Goal: Task Accomplishment & Management: Manage account settings

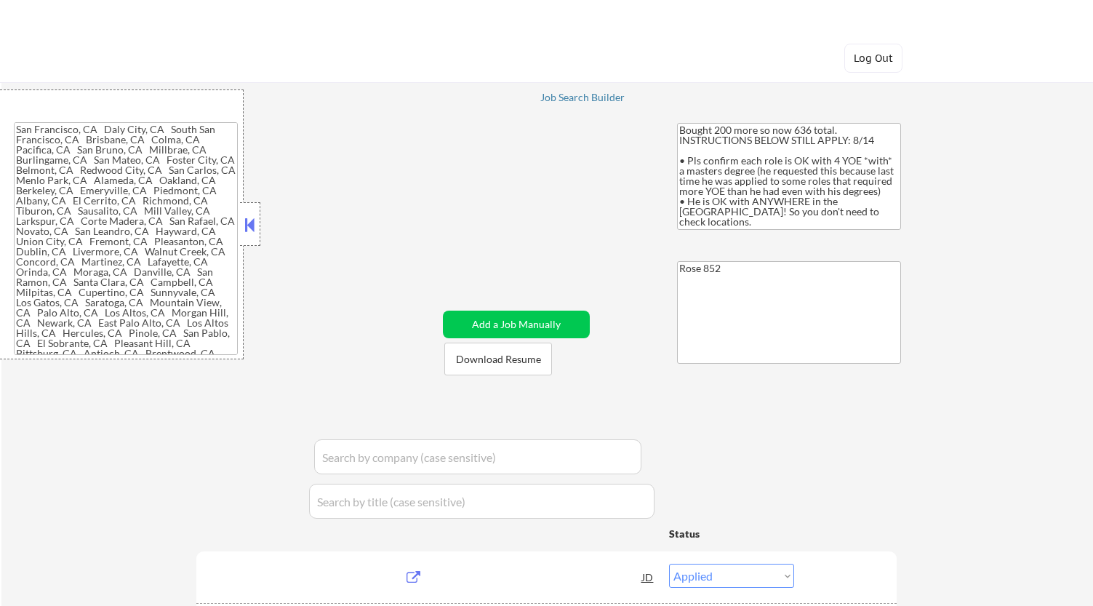
type textarea "[GEOGRAPHIC_DATA], [GEOGRAPHIC_DATA] [GEOGRAPHIC_DATA], [GEOGRAPHIC_DATA] [GEOG…"
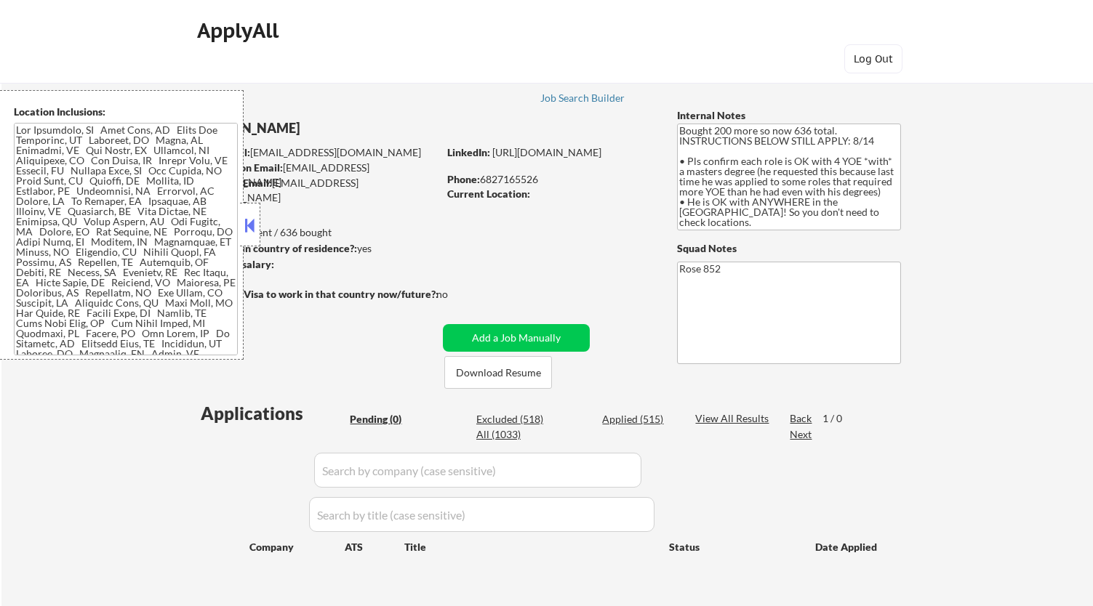
scroll to position [81, 0]
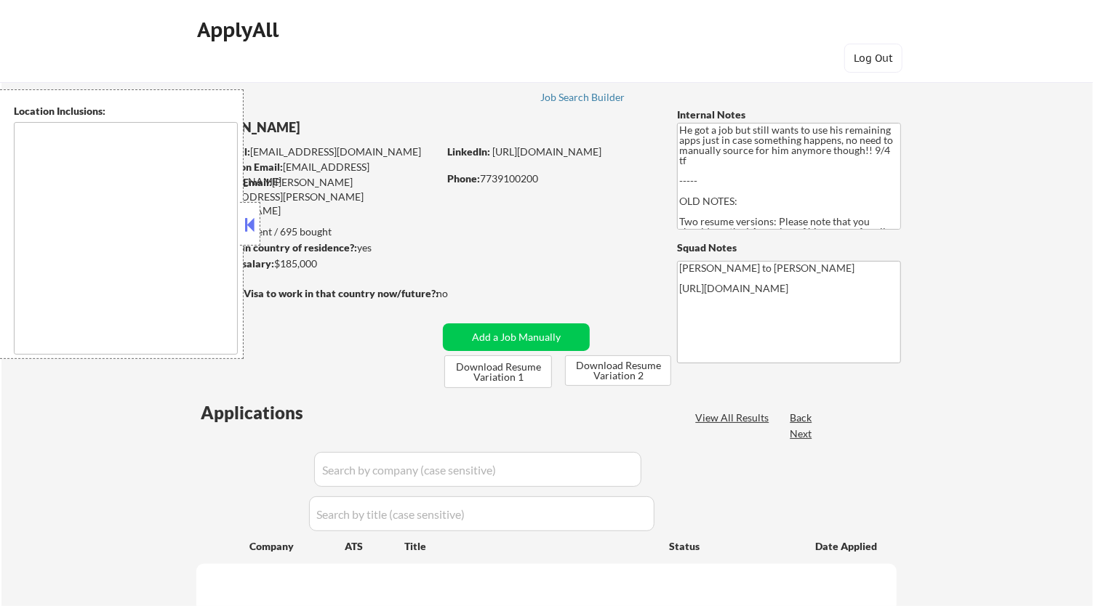
type textarea "Los Angeles, CA Glendale, CA Burbank, CA Pasadena, CA Santa Monica, CA Beverly …"
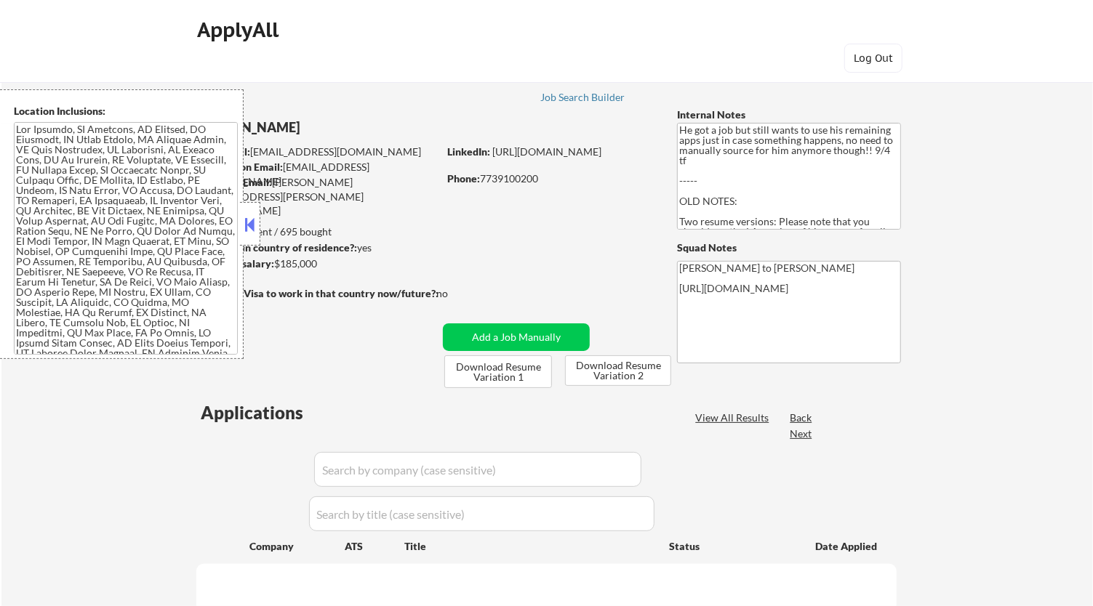
select select ""pending""
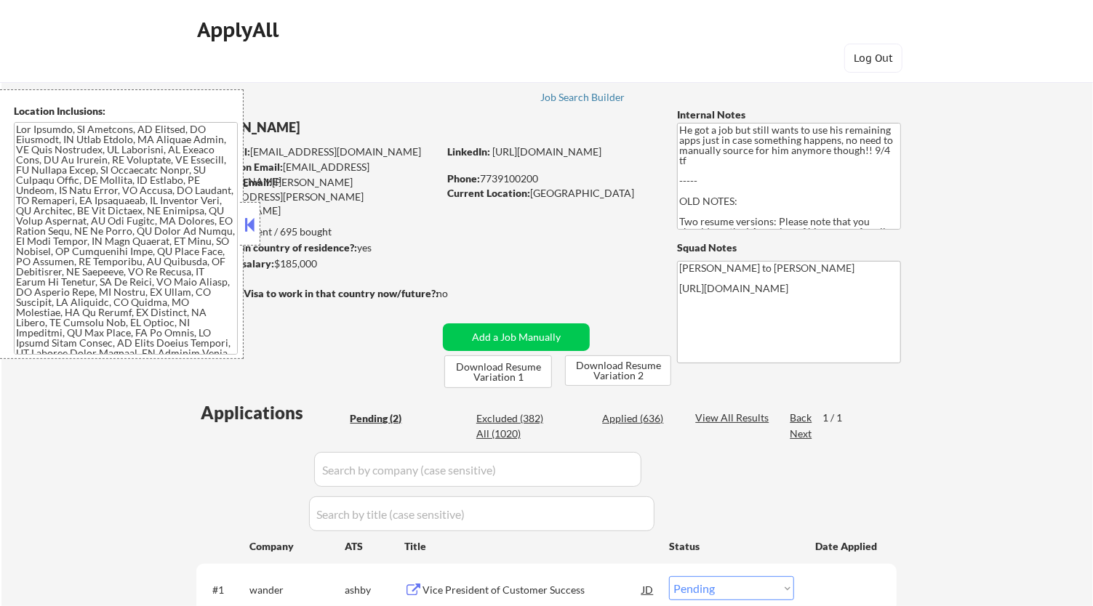
click at [250, 220] on button at bounding box center [250, 225] width 16 height 22
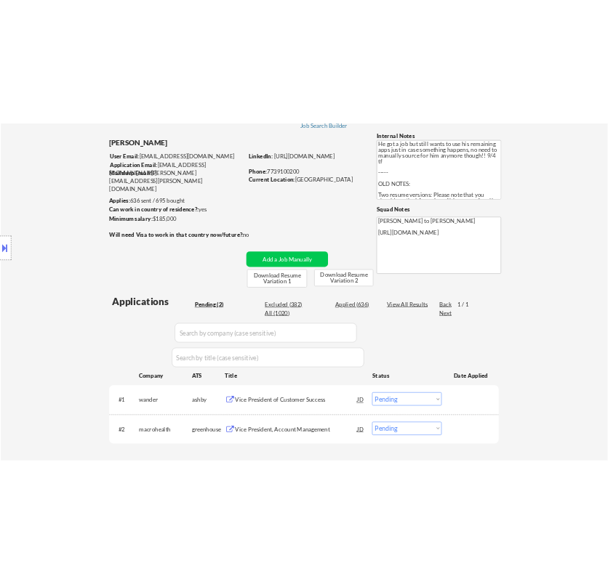
scroll to position [81, 0]
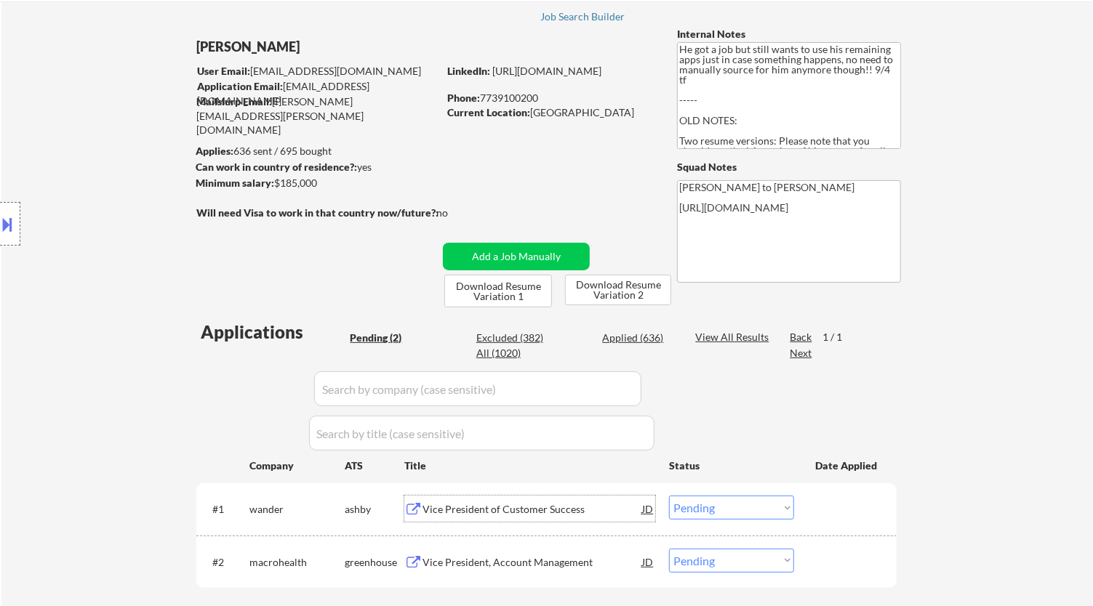
click at [568, 510] on div "Vice President of Customer Success" at bounding box center [532, 509] width 220 height 15
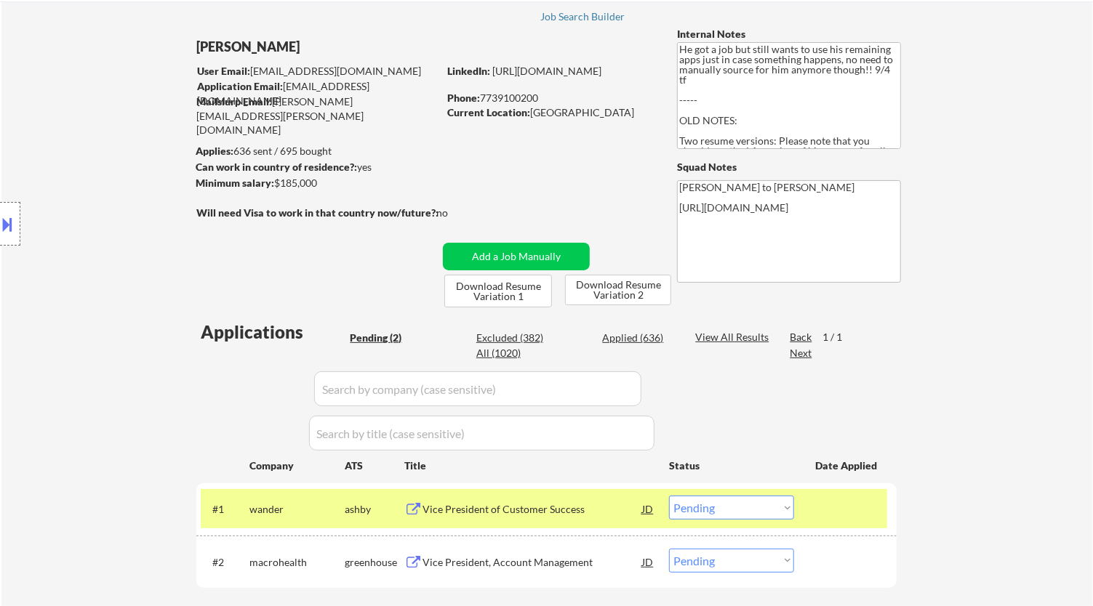
select select ""pending""
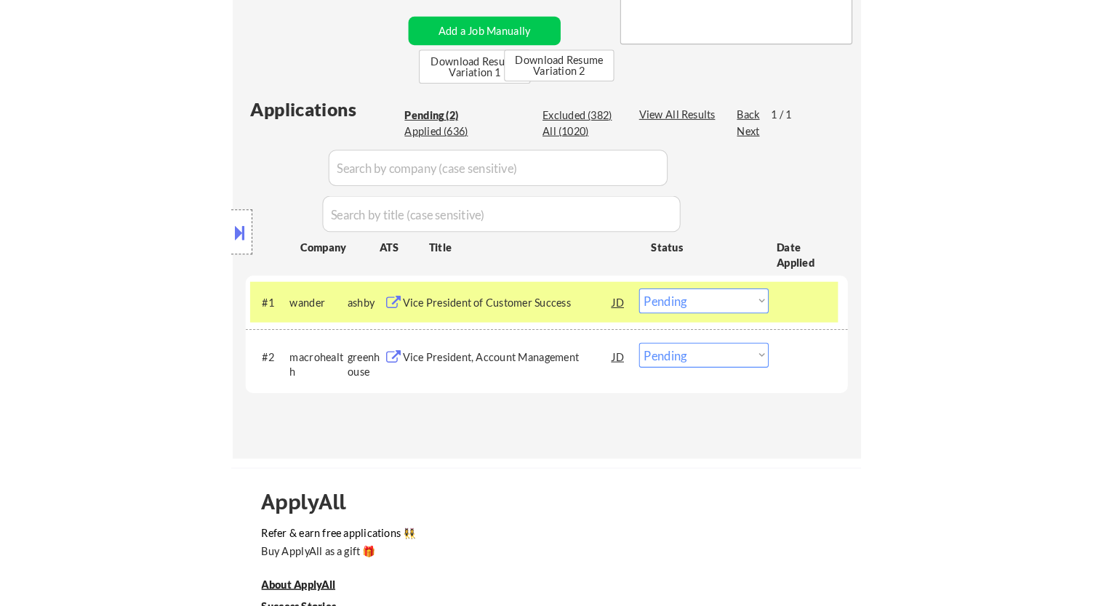
scroll to position [323, 0]
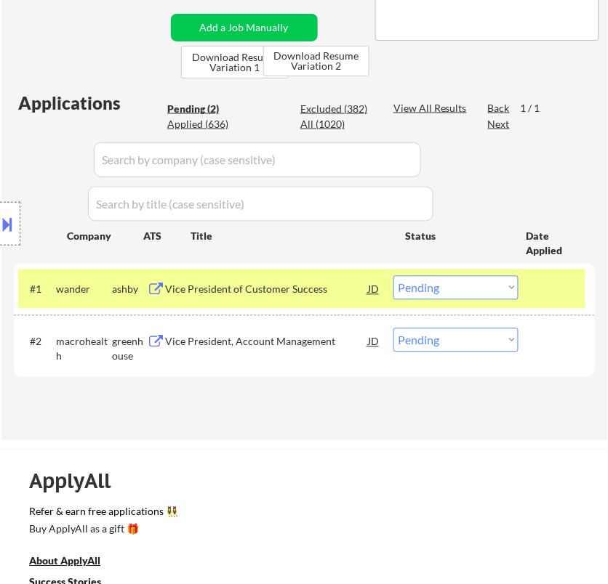
drag, startPoint x: 436, startPoint y: 287, endPoint x: 439, endPoint y: 295, distance: 8.5
click at [436, 287] on select "Choose an option... Pending Applied Excluded (Questions) Excluded (Expired) Exc…" at bounding box center [455, 288] width 125 height 24
click at [393, 276] on select "Choose an option... Pending Applied Excluded (Questions) Excluded (Expired) Exc…" at bounding box center [455, 288] width 125 height 24
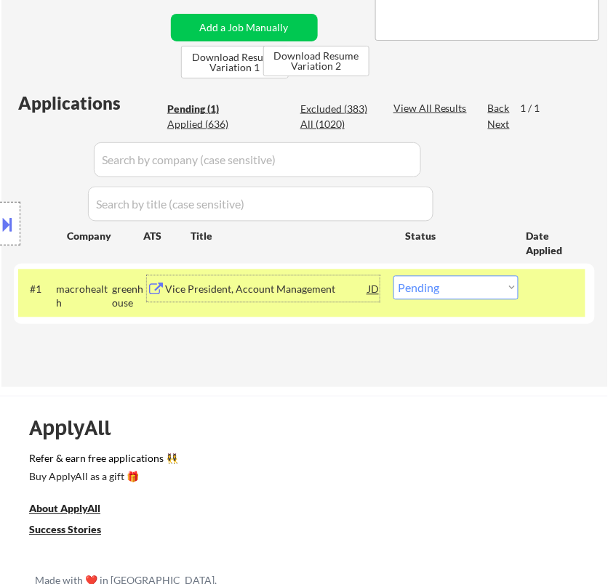
click at [318, 296] on div "Vice President, Account Management" at bounding box center [266, 290] width 202 height 15
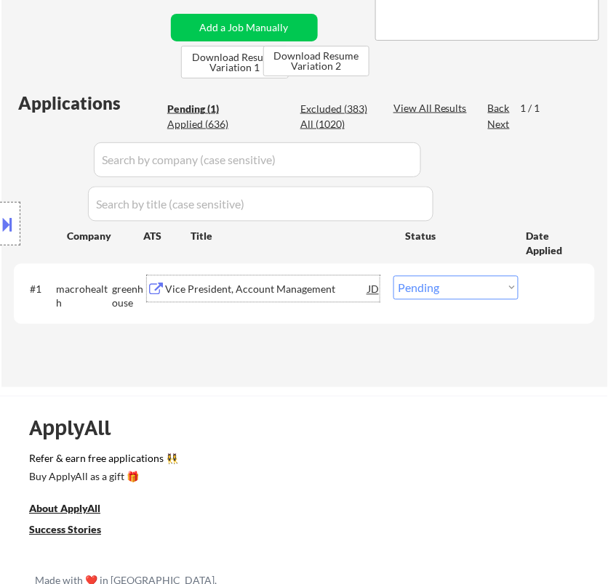
click at [465, 286] on select "Choose an option... Pending Applied Excluded (Questions) Excluded (Expired) Exc…" at bounding box center [455, 288] width 125 height 24
select select ""applied""
click at [393, 276] on select "Choose an option... Pending Applied Excluded (Questions) Excluded (Expired) Exc…" at bounding box center [455, 288] width 125 height 24
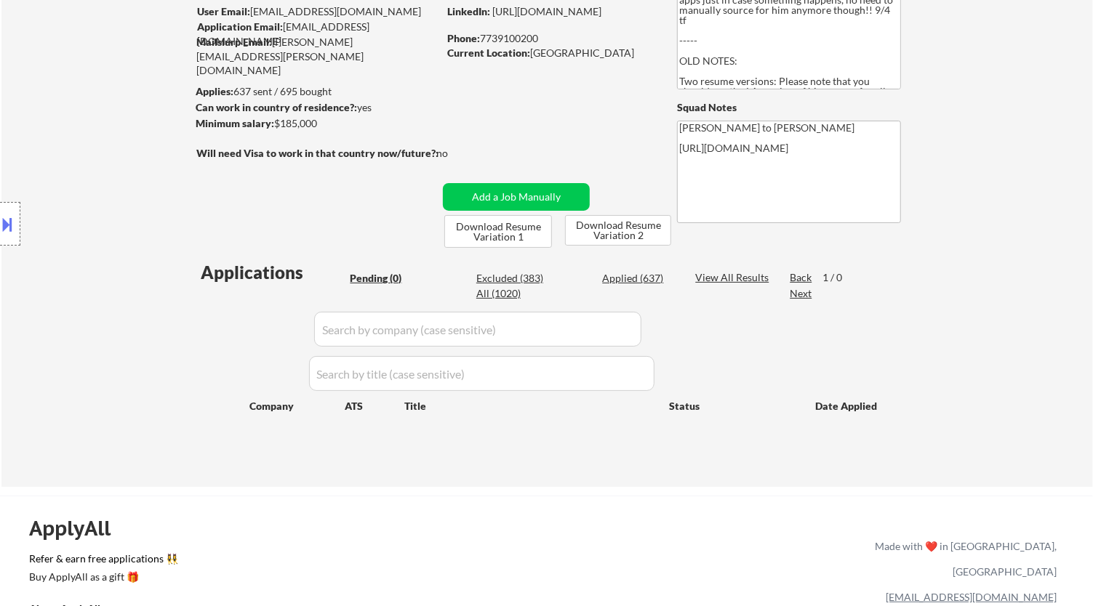
scroll to position [242, 0]
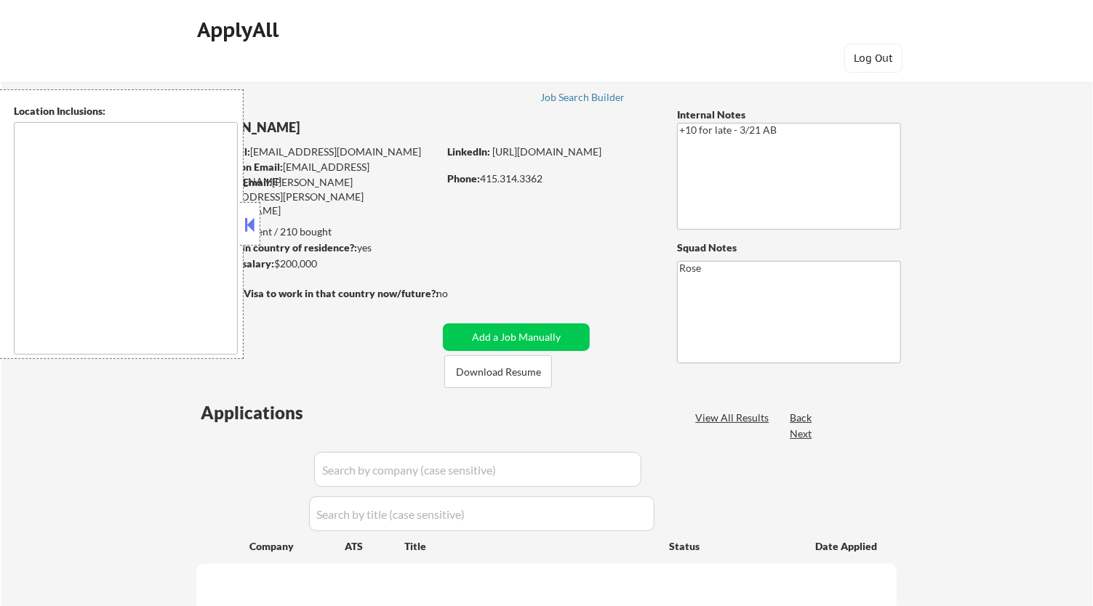
type textarea "San Francisco, CA Daly City, CA South San Francisco, CA Brisbane, CA Colma, CA …"
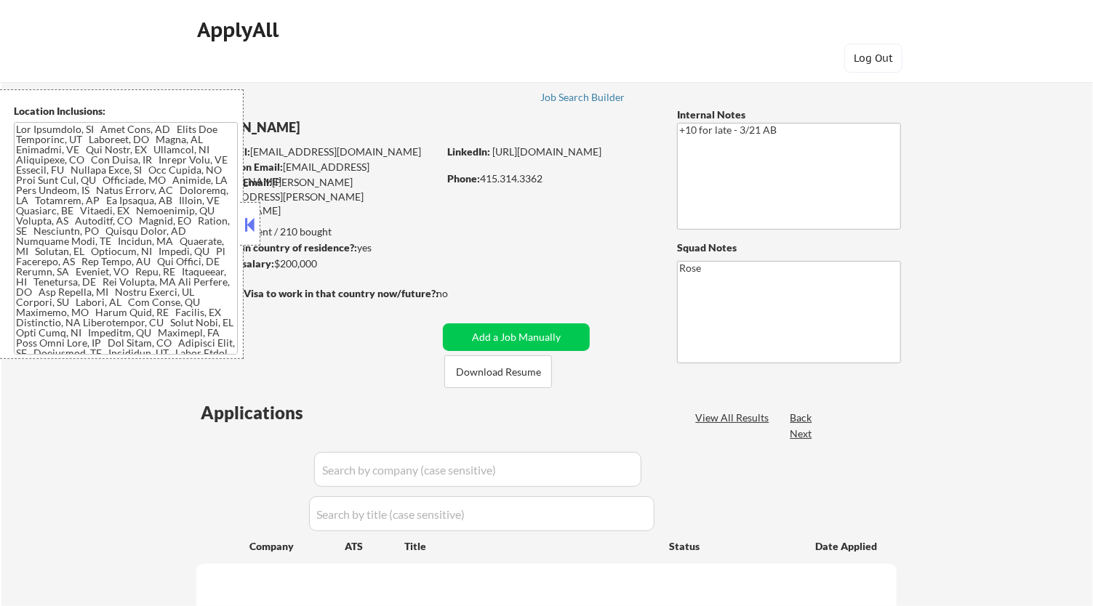
select select ""pending""
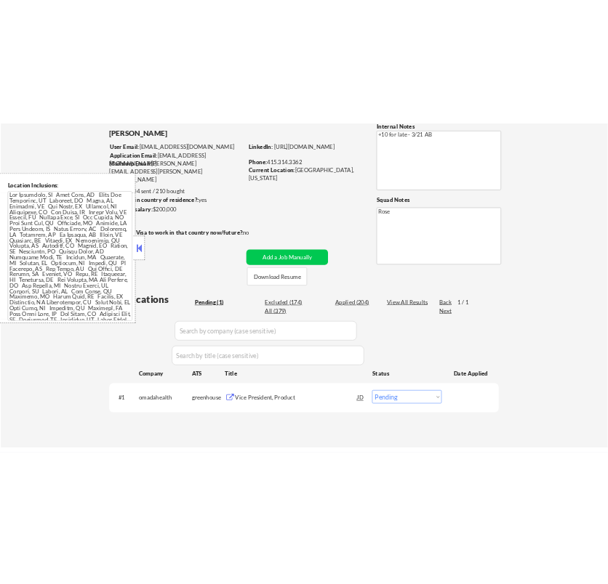
scroll to position [161, 0]
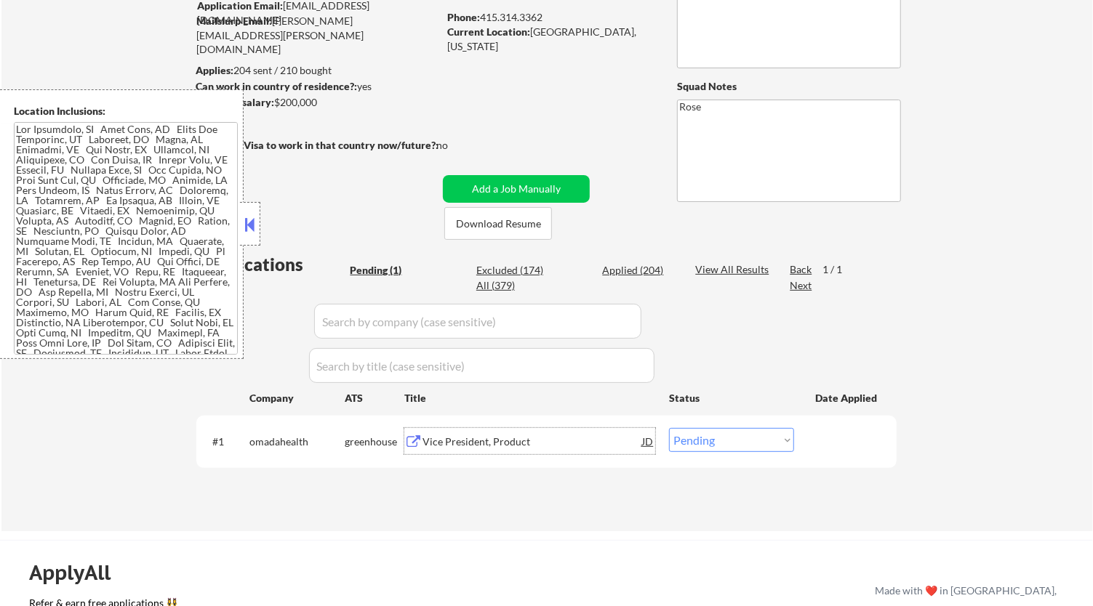
click at [558, 452] on div "Vice President, Product" at bounding box center [532, 441] width 220 height 26
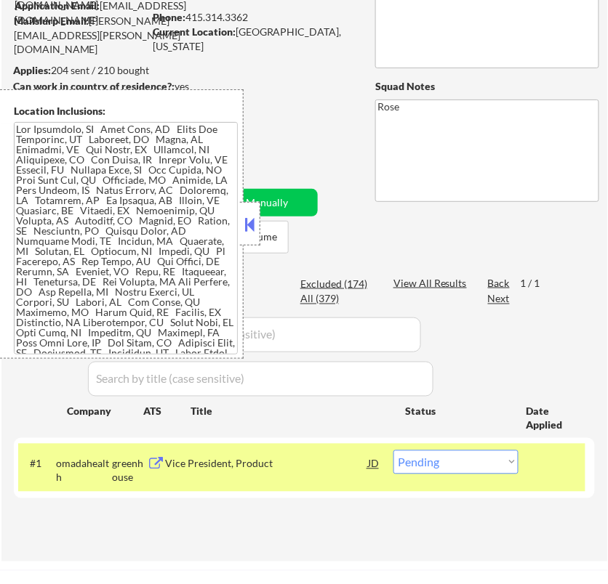
click at [462, 462] on select "Choose an option... Pending Applied Excluded (Questions) Excluded (Expired) Exc…" at bounding box center [455, 463] width 125 height 24
select select ""excluded__bad_match_""
click at [393, 451] on select "Choose an option... Pending Applied Excluded (Questions) Excluded (Expired) Exc…" at bounding box center [455, 463] width 125 height 24
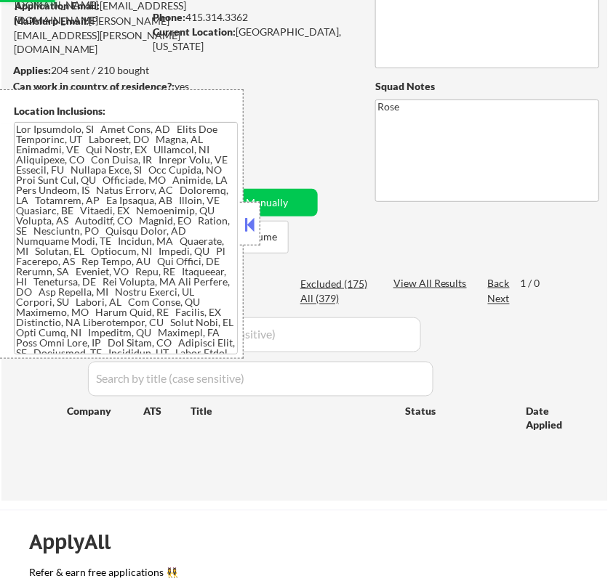
click at [249, 218] on button at bounding box center [250, 225] width 16 height 22
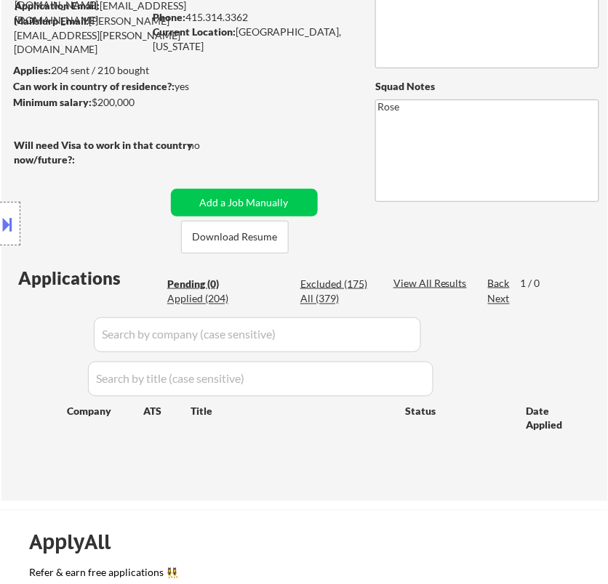
scroll to position [81, 0]
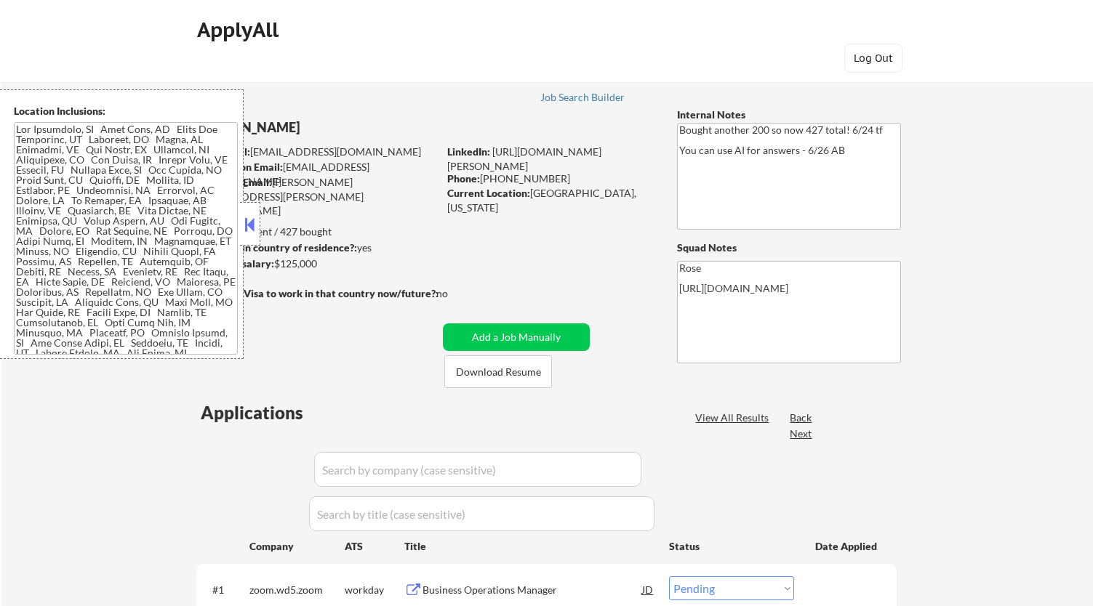
select select ""pending""
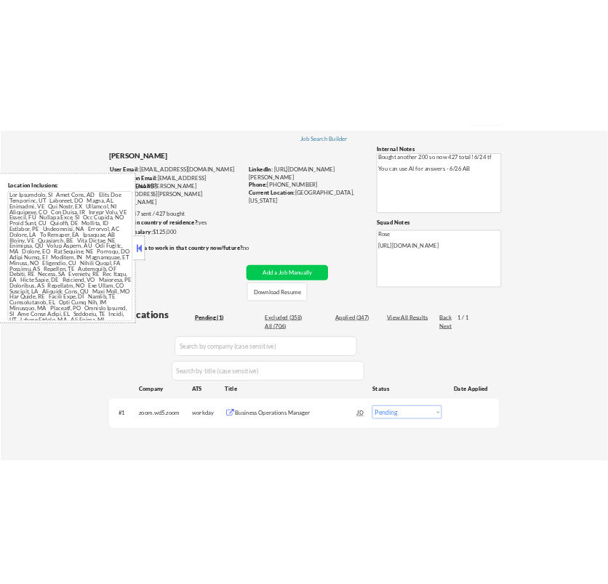
scroll to position [161, 0]
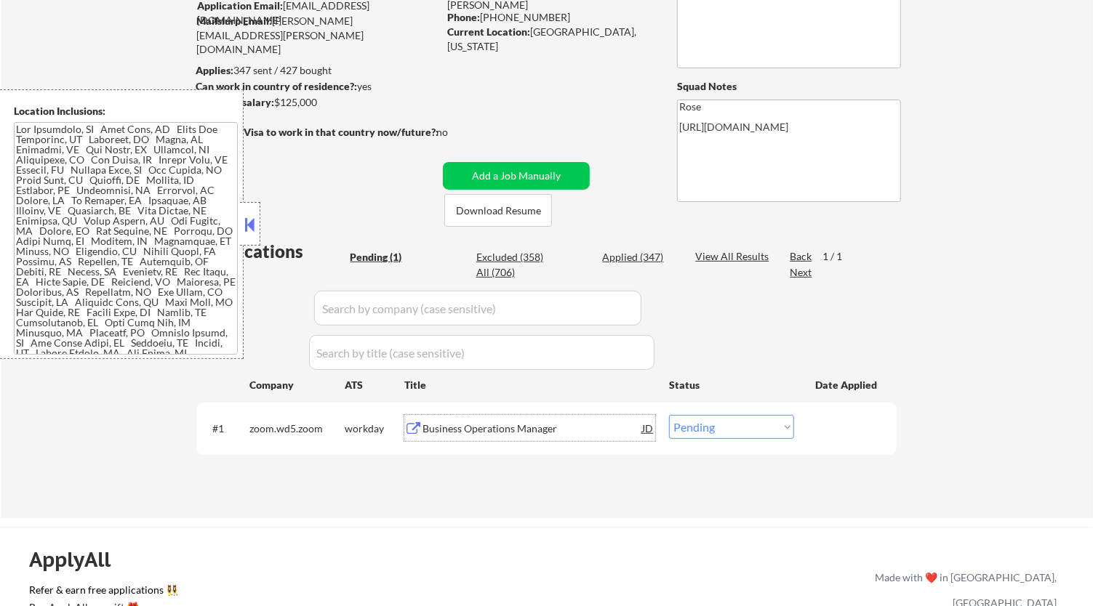
click at [528, 419] on div "Business Operations Manager" at bounding box center [532, 428] width 220 height 26
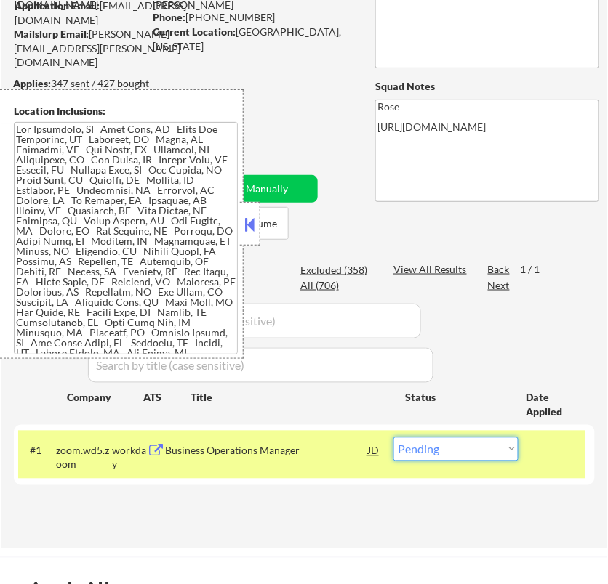
click at [462, 450] on select "Choose an option... Pending Applied Excluded (Questions) Excluded (Expired) Exc…" at bounding box center [455, 450] width 125 height 24
select select ""applied""
click at [393, 438] on select "Choose an option... Pending Applied Excluded (Questions) Excluded (Expired) Exc…" at bounding box center [455, 450] width 125 height 24
click at [247, 225] on button at bounding box center [250, 225] width 16 height 22
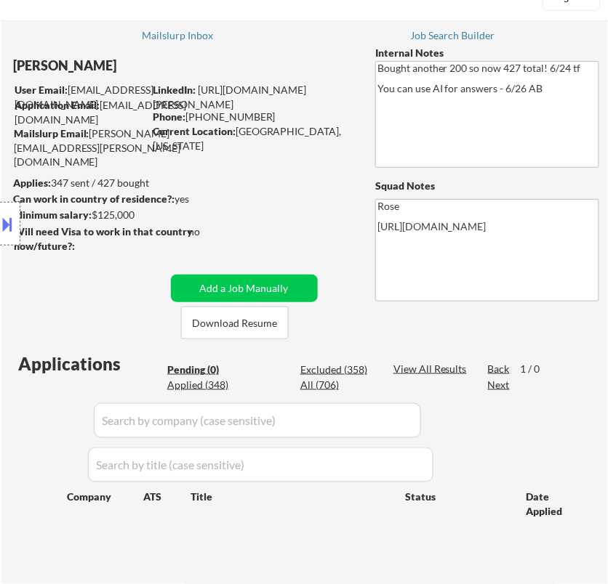
scroll to position [81, 0]
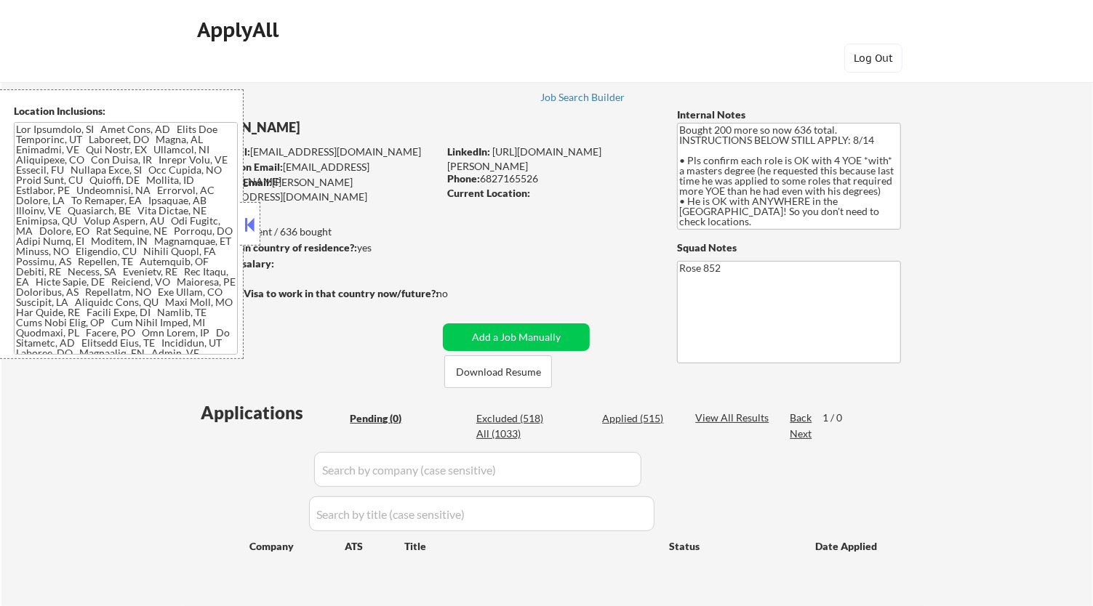
click at [248, 226] on button at bounding box center [250, 225] width 16 height 22
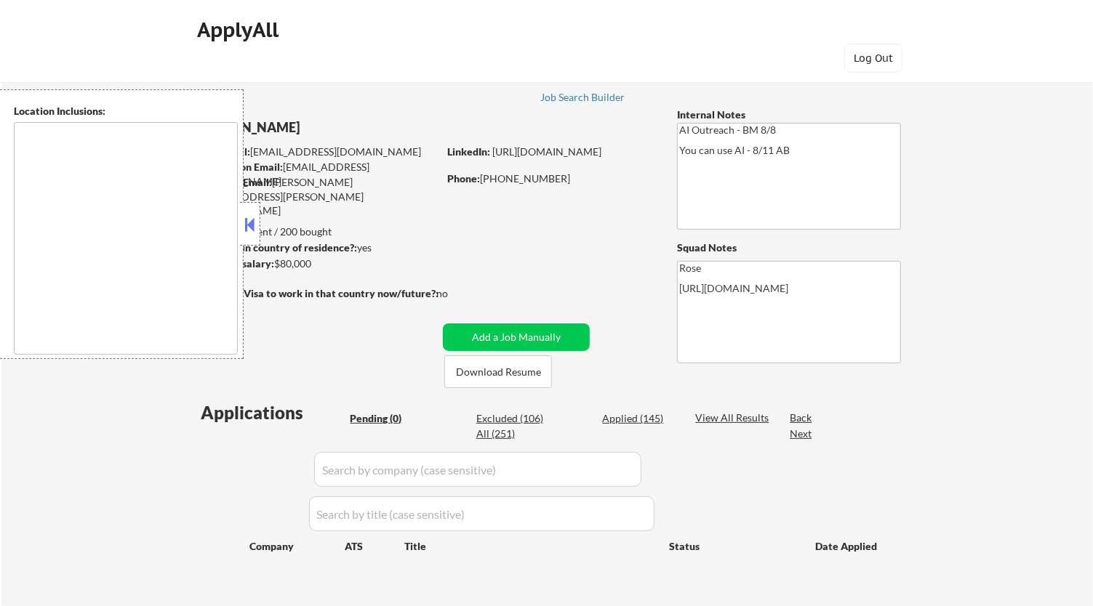
type textarea "Fountain Valley, CA Huntington Beach, CA Costa Mesa, CA Santa Ana, CA Garden Gr…"
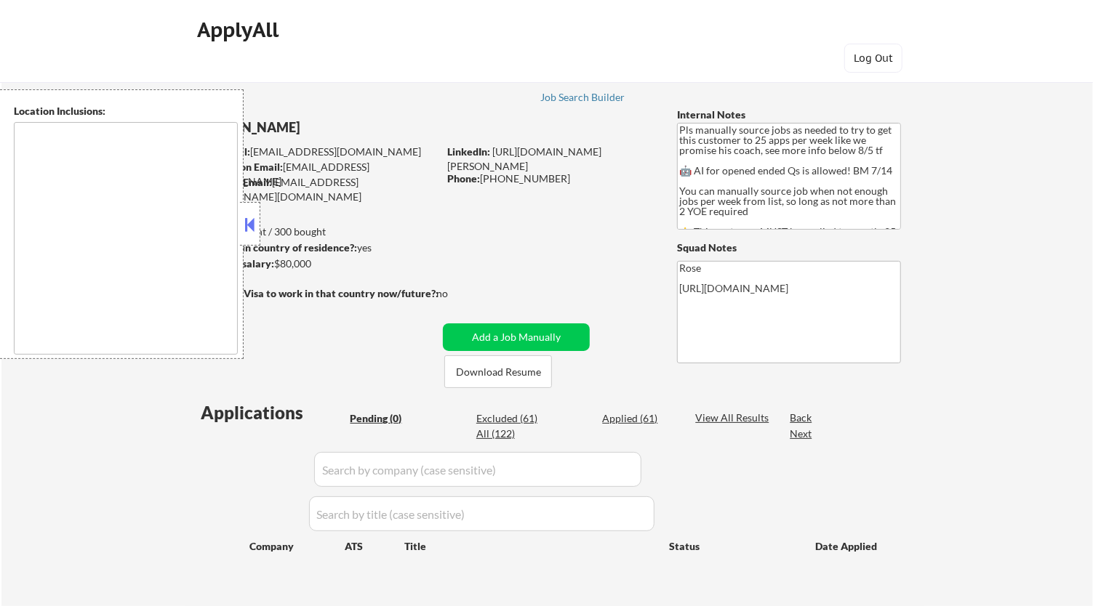
type textarea "Here is a list of metro areas, cities, and towns within approximately a 30-minu…"
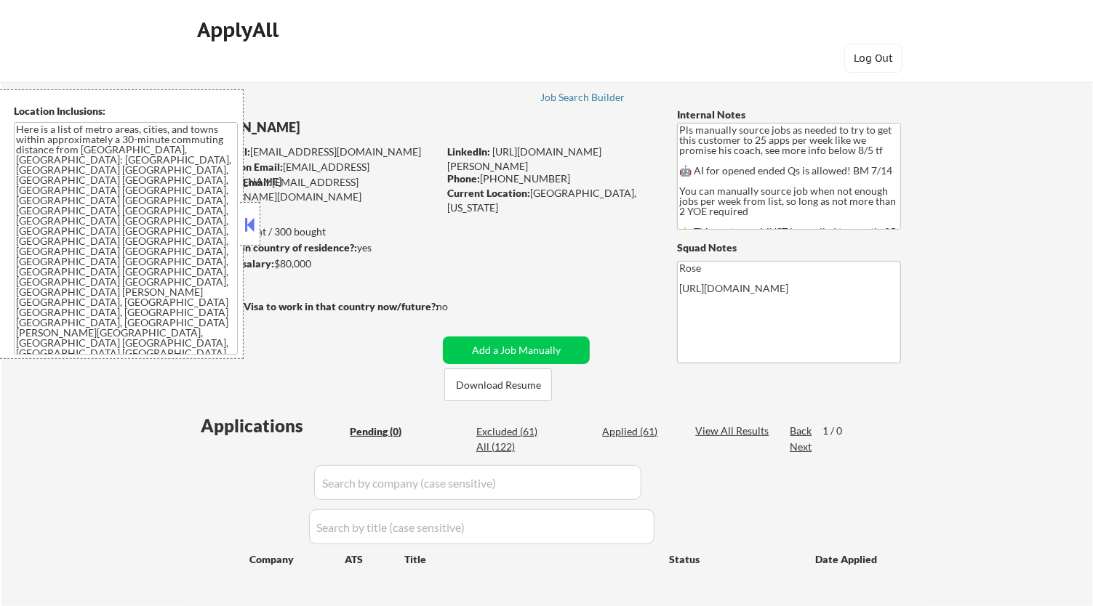
click at [252, 226] on button at bounding box center [250, 225] width 16 height 22
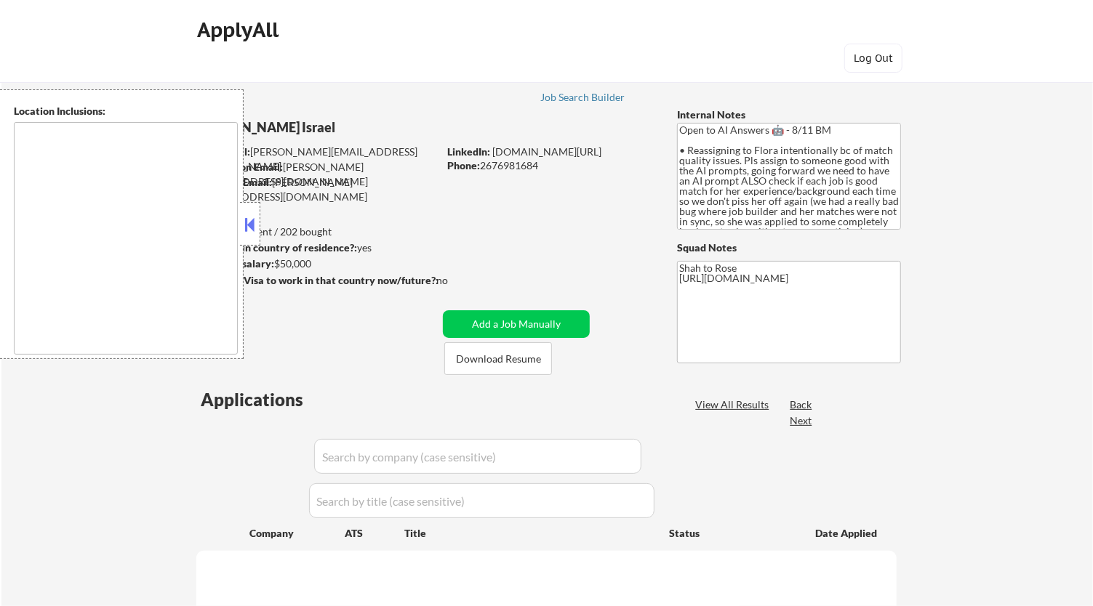
select select ""pending""
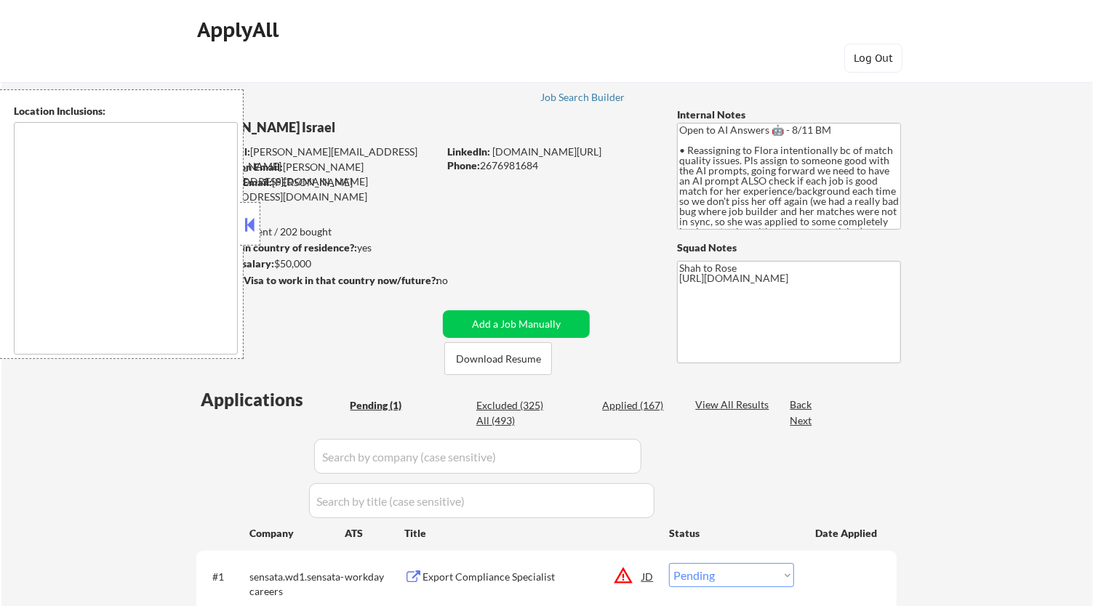
type textarea "remote"
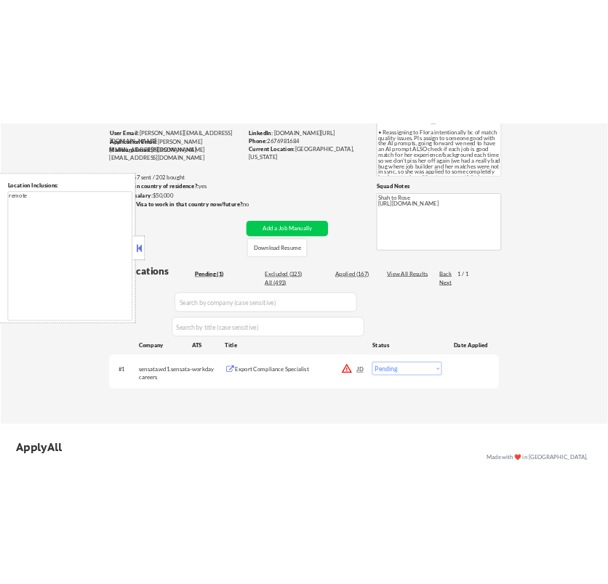
scroll to position [161, 0]
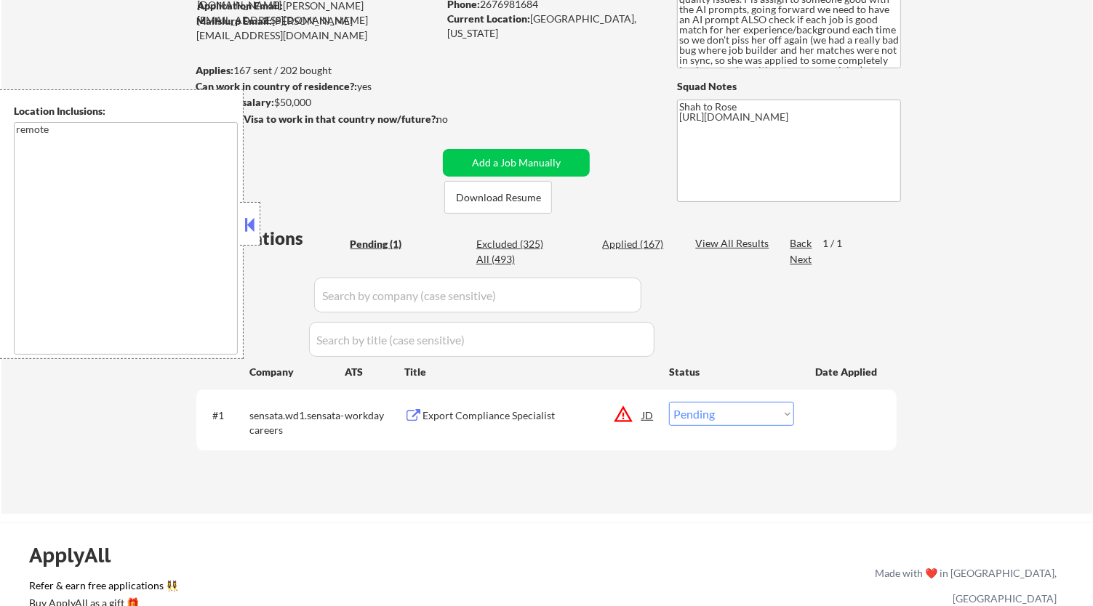
click at [533, 417] on div "Export Compliance Specialist" at bounding box center [532, 416] width 220 height 15
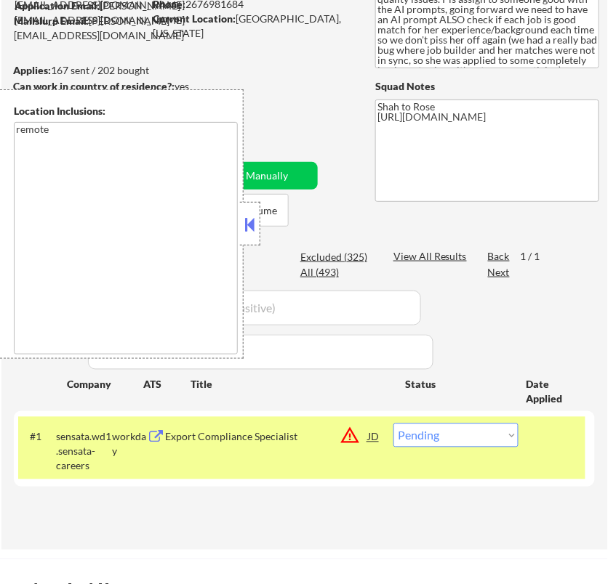
click at [440, 436] on select "Choose an option... Pending Applied Excluded (Questions) Excluded (Expired) Exc…" at bounding box center [455, 436] width 125 height 24
drag, startPoint x: 497, startPoint y: 437, endPoint x: 467, endPoint y: 444, distance: 30.7
click at [497, 437] on select "Choose an option... Pending Applied Excluded (Questions) Excluded (Expired) Exc…" at bounding box center [455, 436] width 125 height 24
select select ""applied""
click at [393, 424] on select "Choose an option... Pending Applied Excluded (Questions) Excluded (Expired) Exc…" at bounding box center [455, 436] width 125 height 24
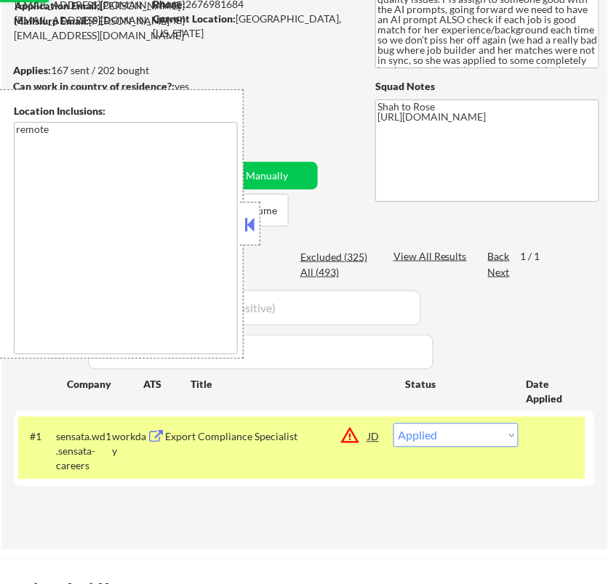
click at [250, 226] on button at bounding box center [250, 225] width 16 height 22
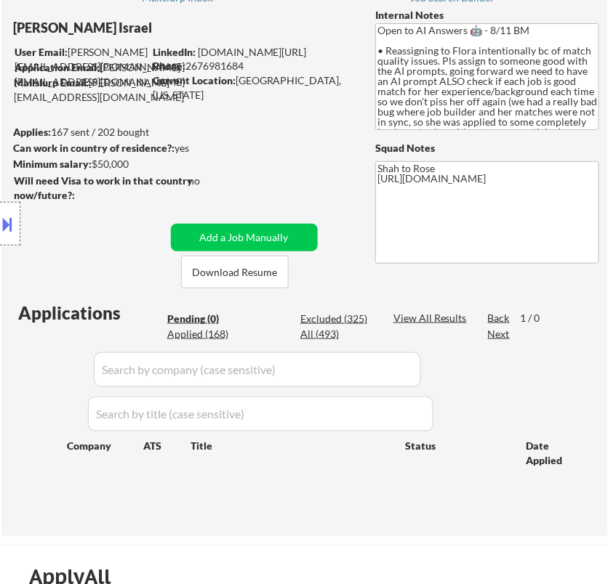
scroll to position [81, 0]
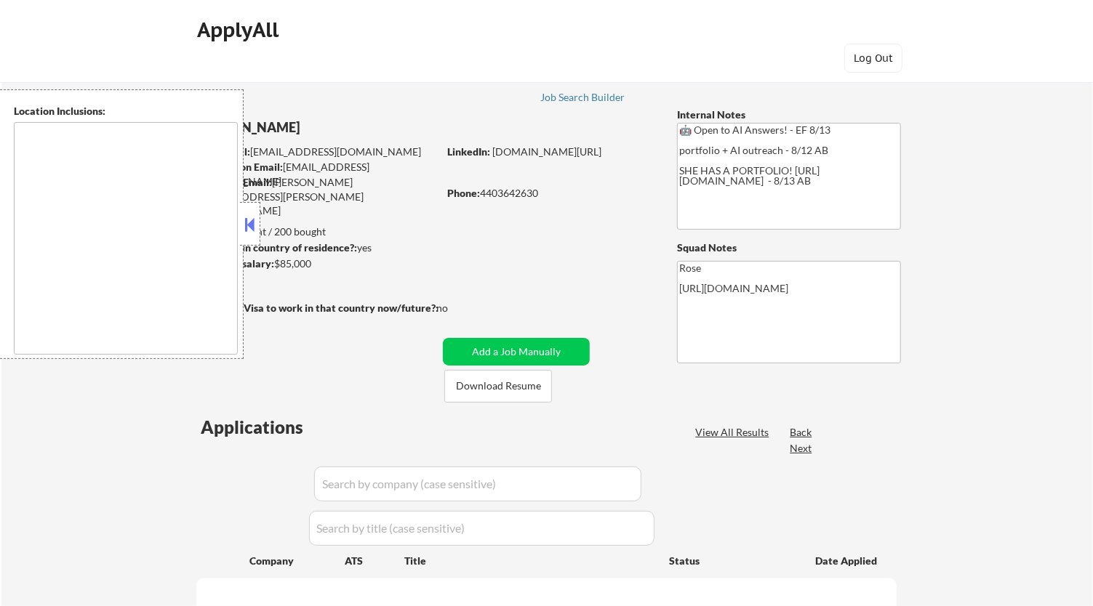
type textarea "[GEOGRAPHIC_DATA], [GEOGRAPHIC_DATA] [GEOGRAPHIC_DATA], [GEOGRAPHIC_DATA] [GEOG…"
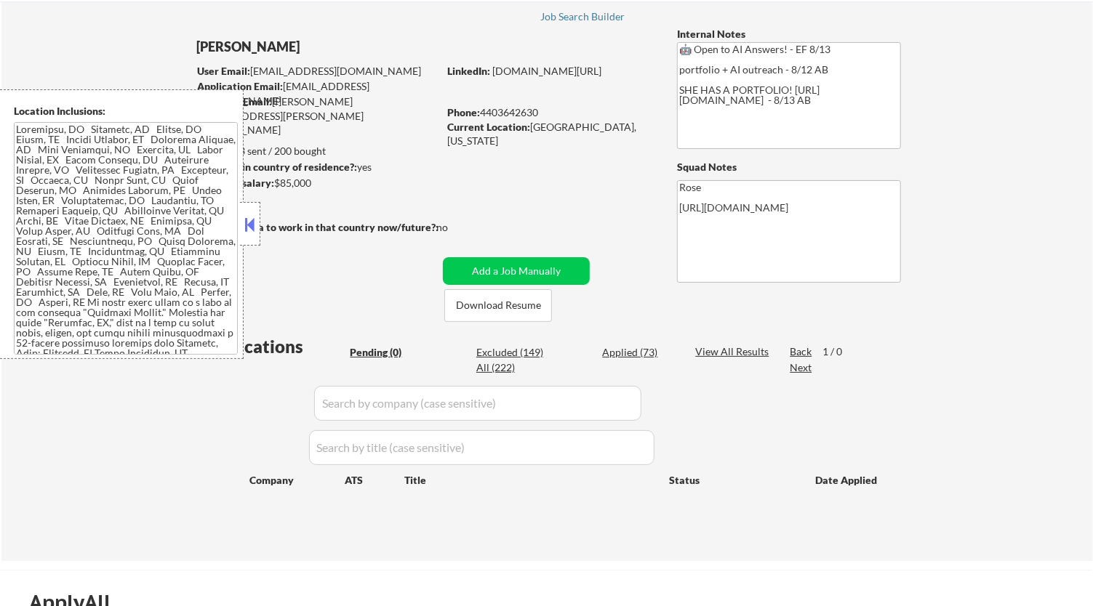
scroll to position [81, 0]
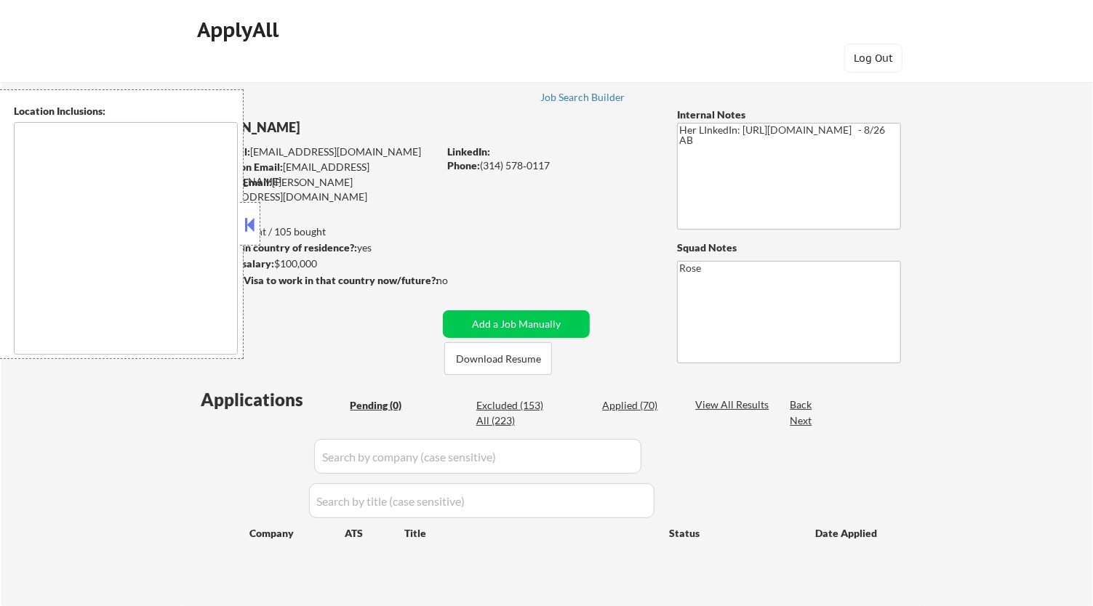
type textarea "St. [GEOGRAPHIC_DATA], [GEOGRAPHIC_DATA][PERSON_NAME][GEOGRAPHIC_DATA], [GEOGRA…"
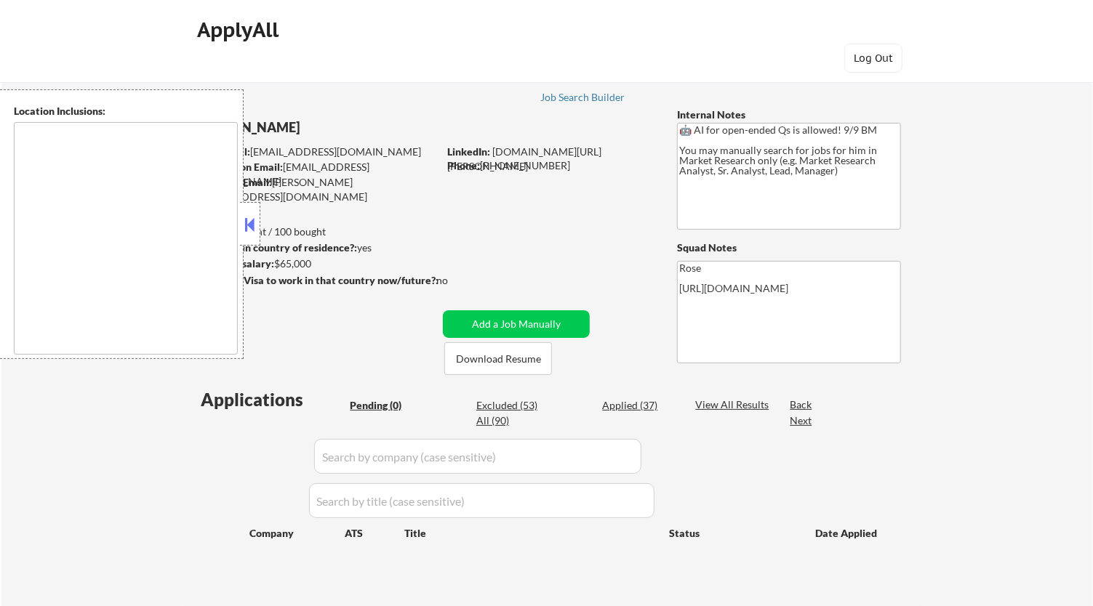
type textarea "[GEOGRAPHIC_DATA], [GEOGRAPHIC_DATA] [GEOGRAPHIC_DATA], [GEOGRAPHIC_DATA] [GEOG…"
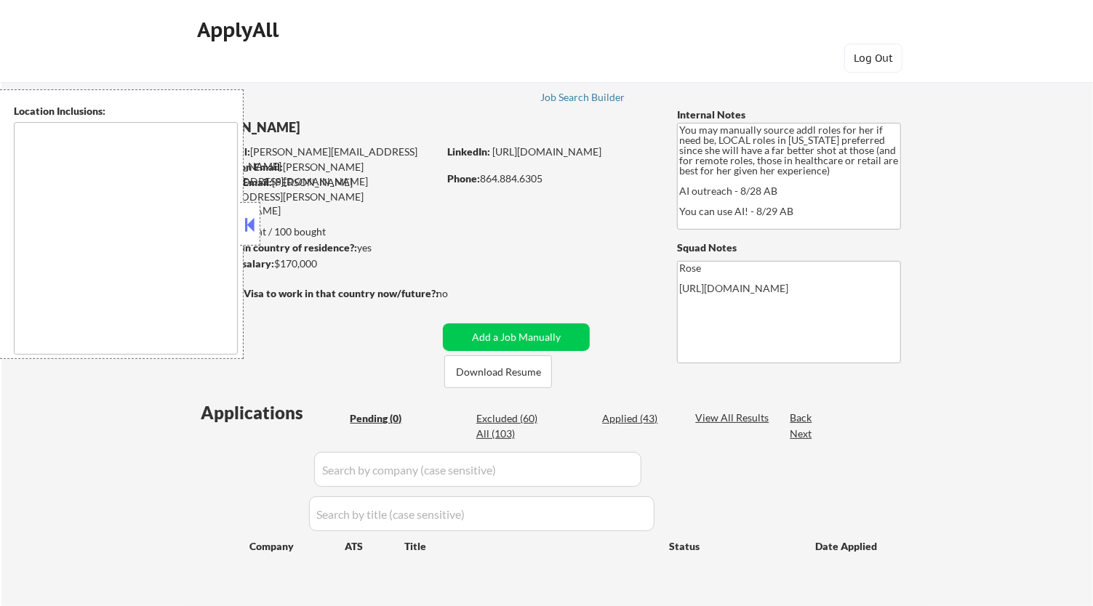
type textarea "[GEOGRAPHIC_DATA], [GEOGRAPHIC_DATA] [GEOGRAPHIC_DATA], [GEOGRAPHIC_DATA] [GEOG…"
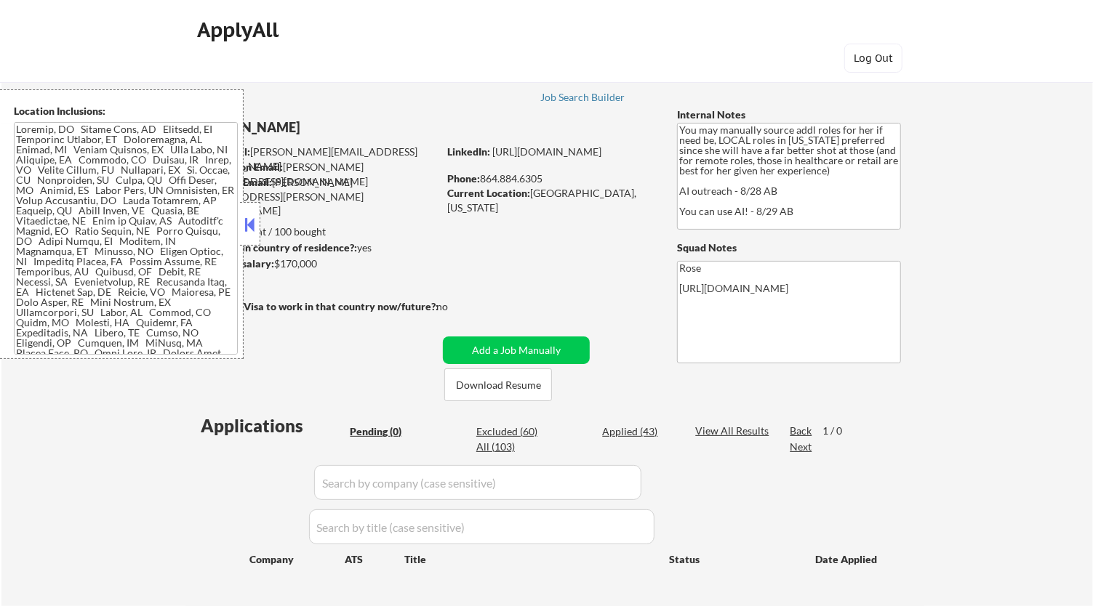
click at [251, 223] on button at bounding box center [250, 225] width 16 height 22
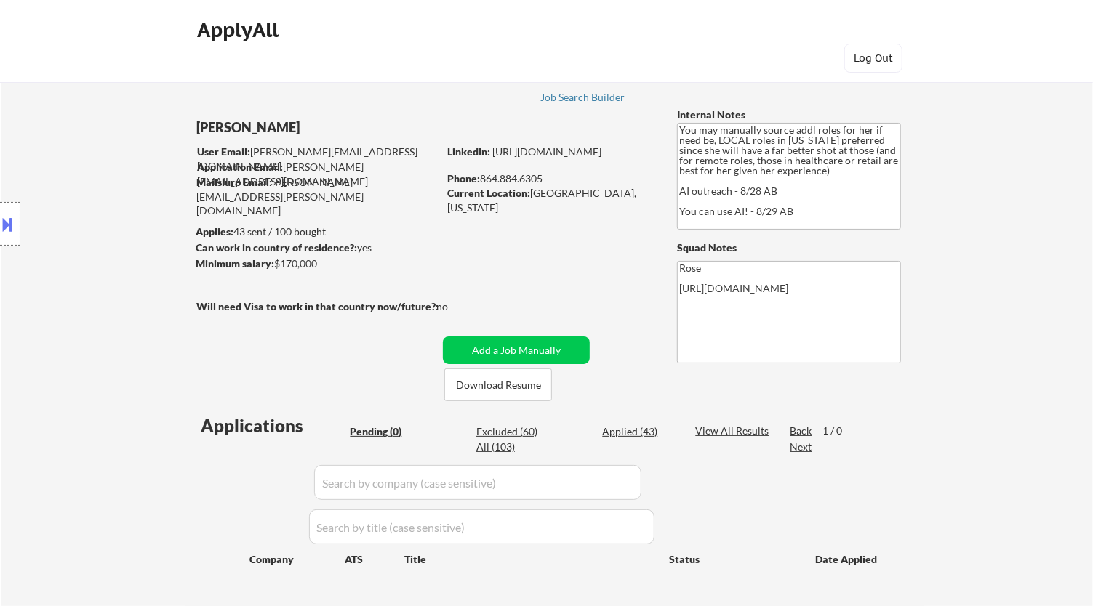
click at [16, 218] on div at bounding box center [10, 224] width 20 height 44
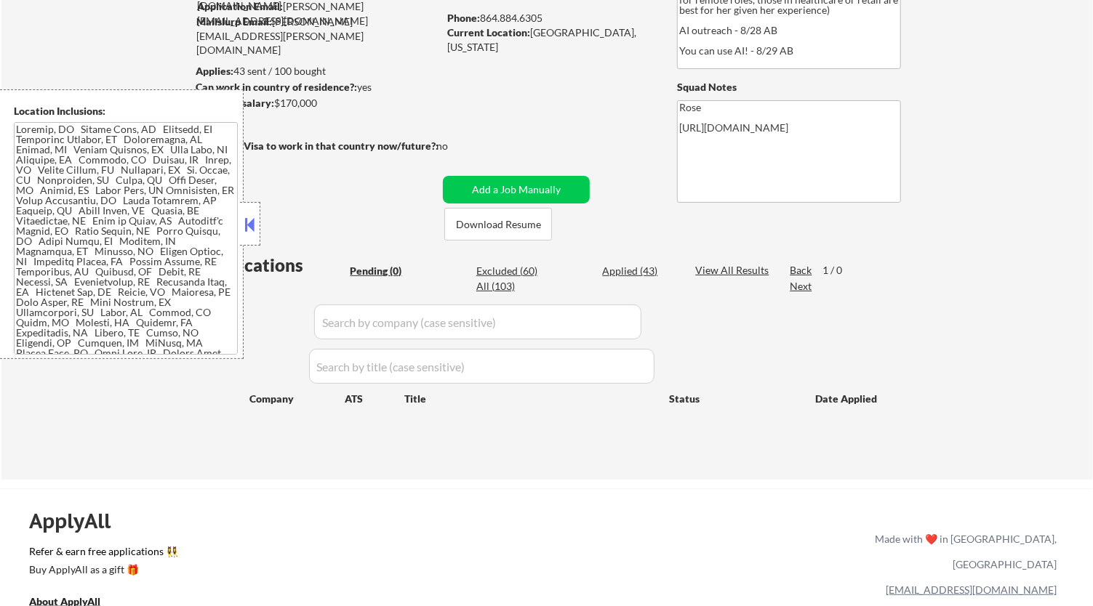
scroll to position [161, 0]
click at [614, 278] on div "Applied (43)" at bounding box center [638, 270] width 73 height 15
click at [619, 329] on input "input" at bounding box center [477, 321] width 327 height 35
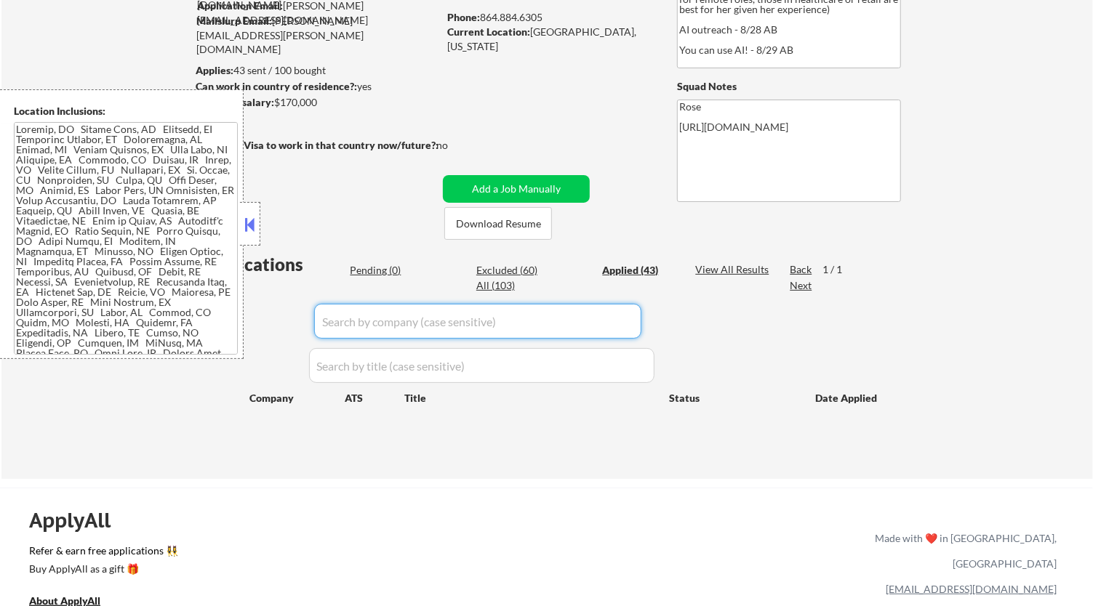
select select ""applied""
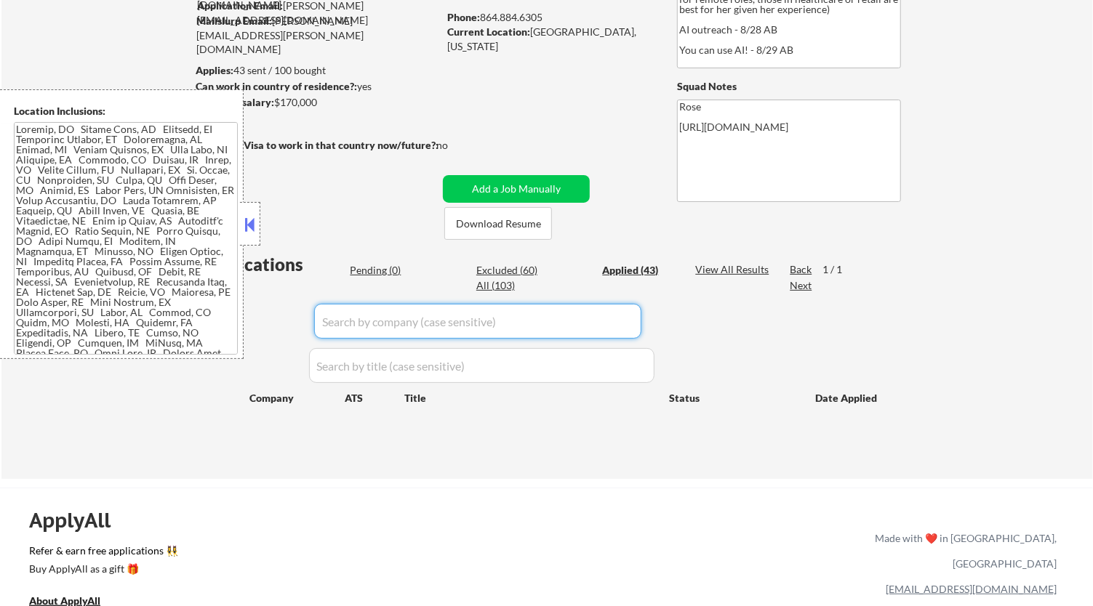
select select ""applied""
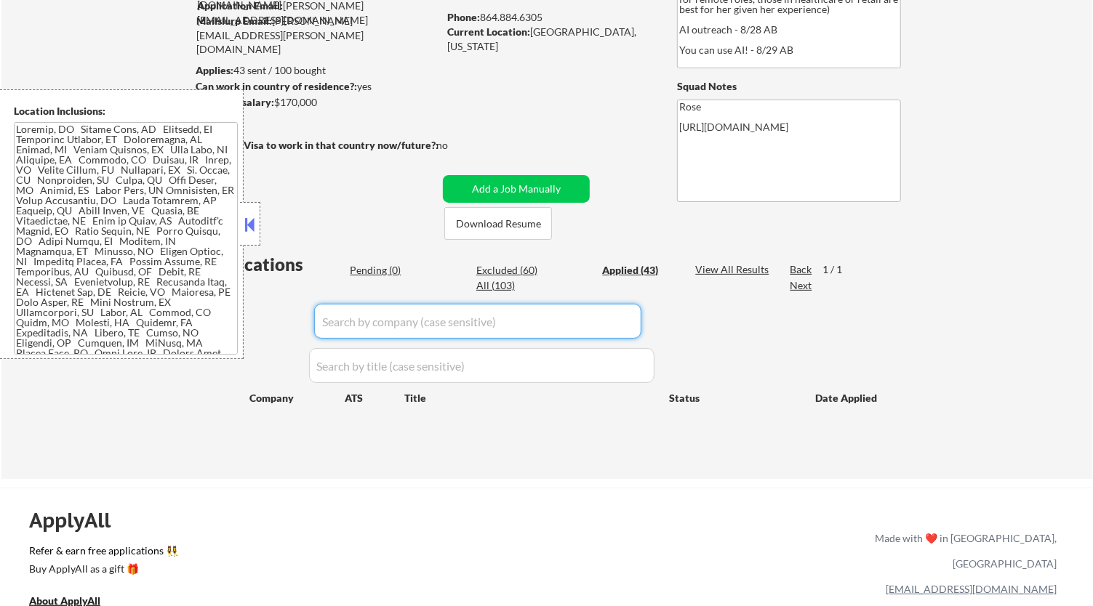
select select ""applied""
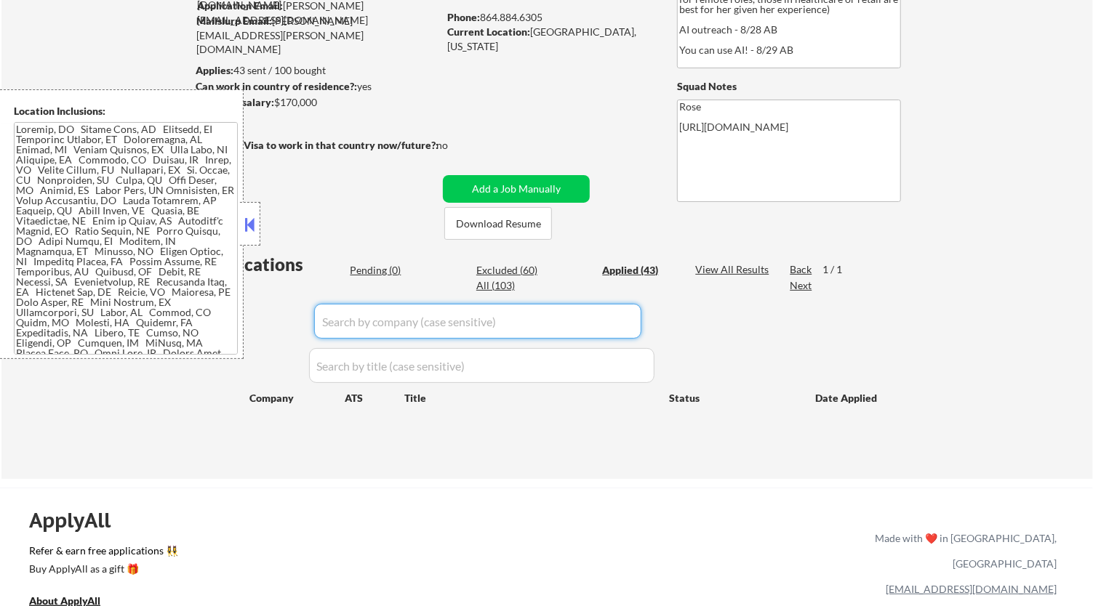
select select ""applied""
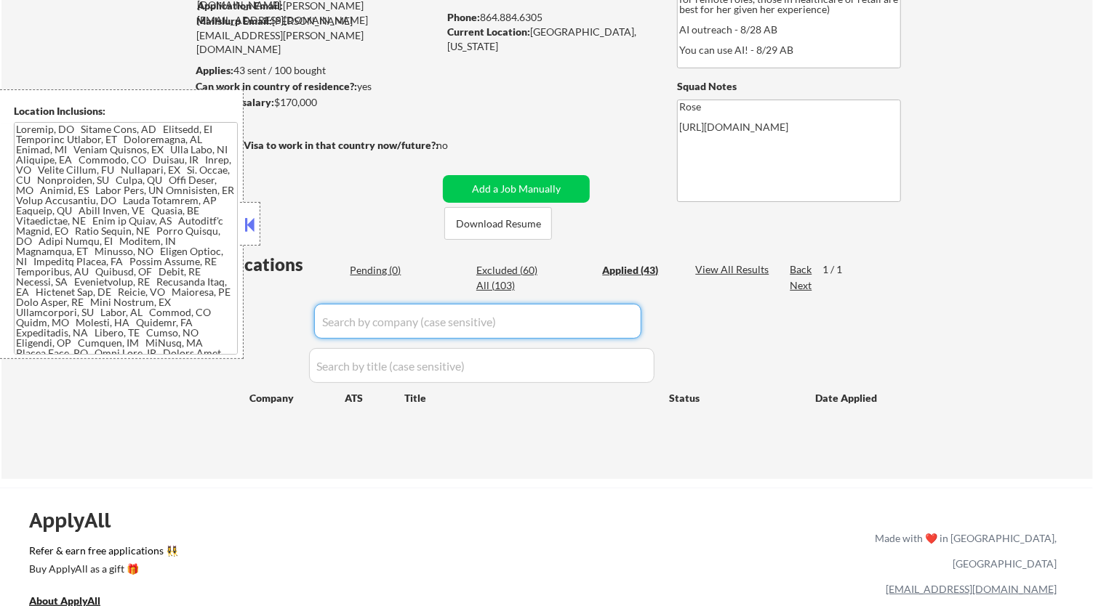
select select ""applied""
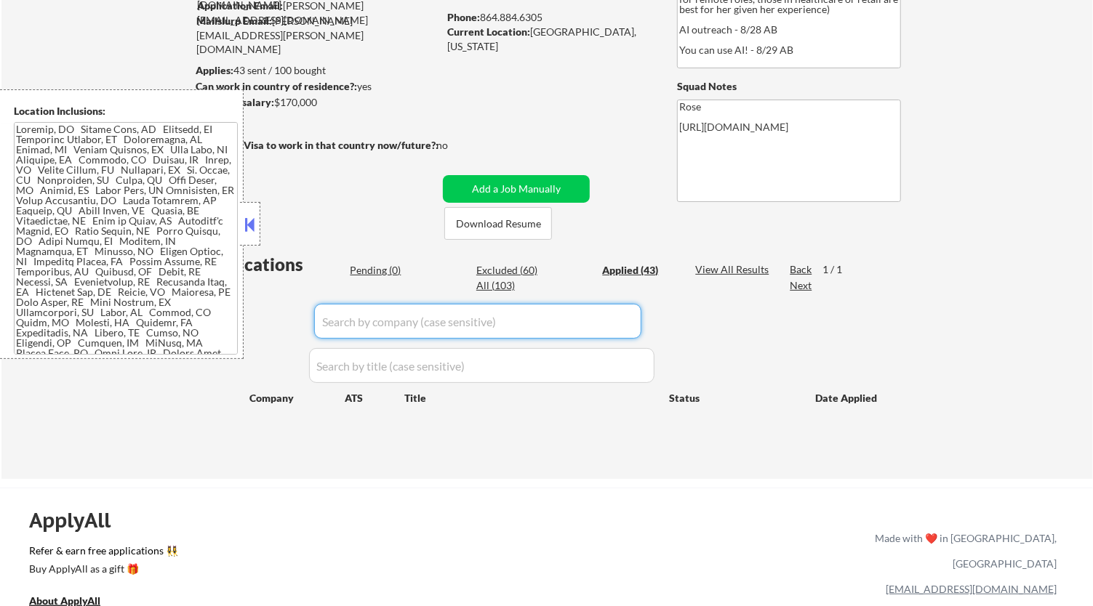
select select ""applied""
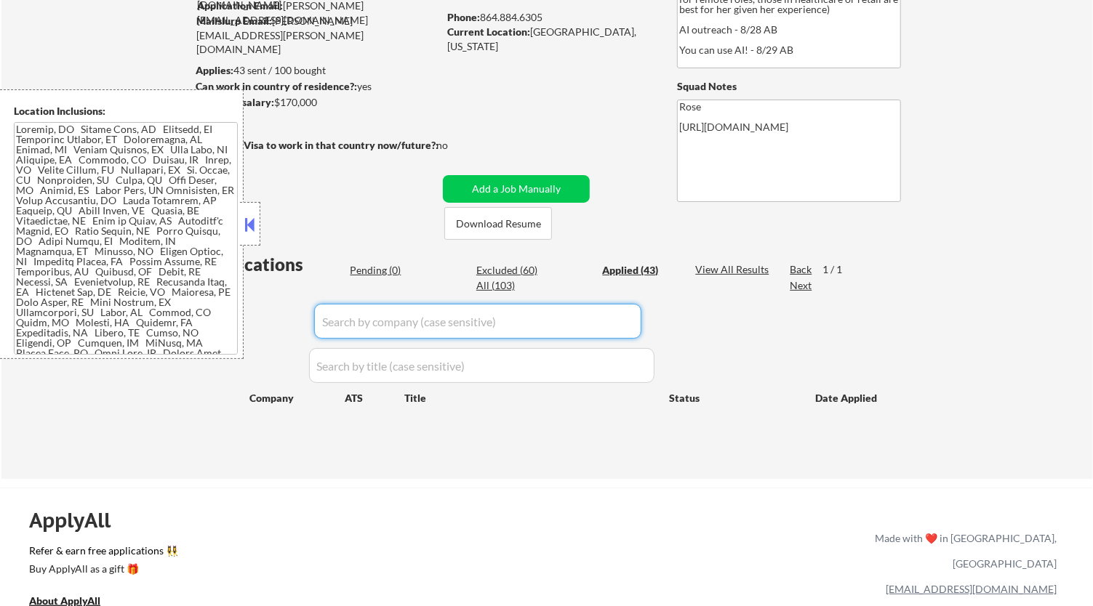
select select ""applied""
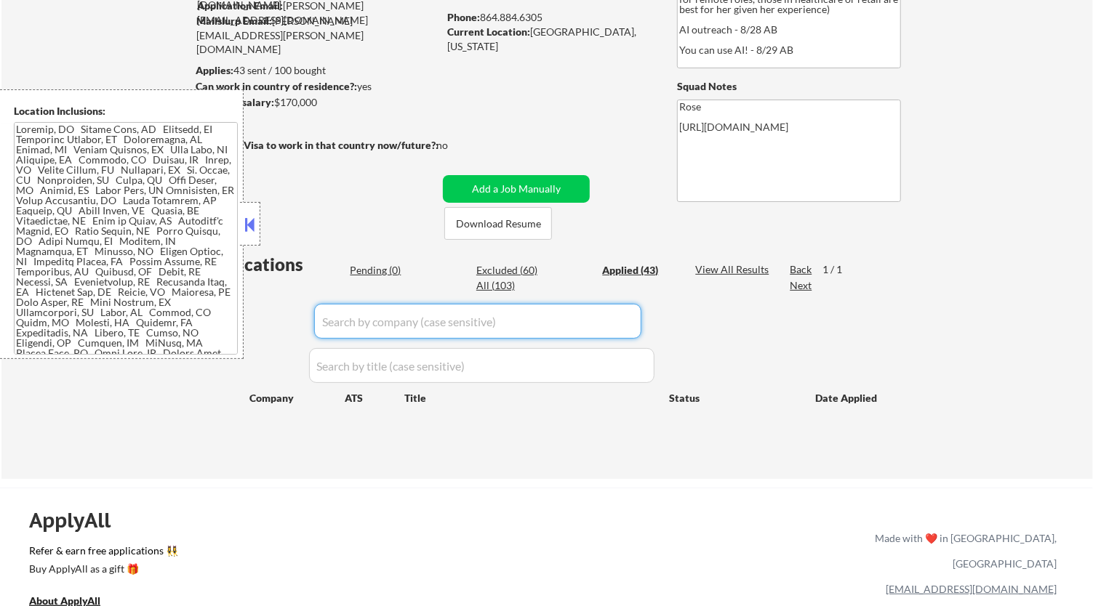
select select ""applied""
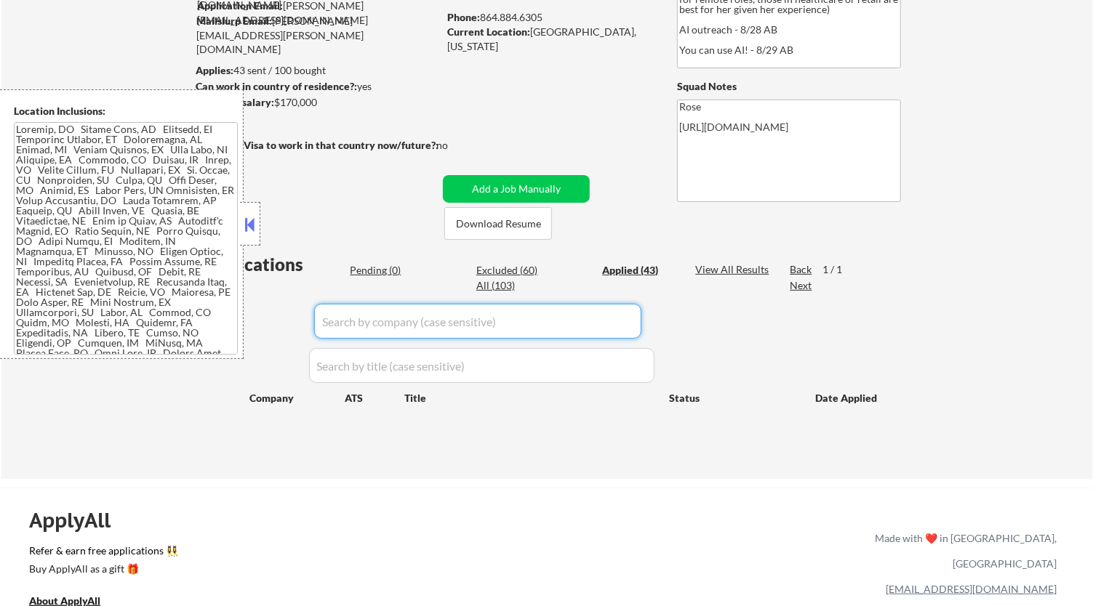
select select ""applied""
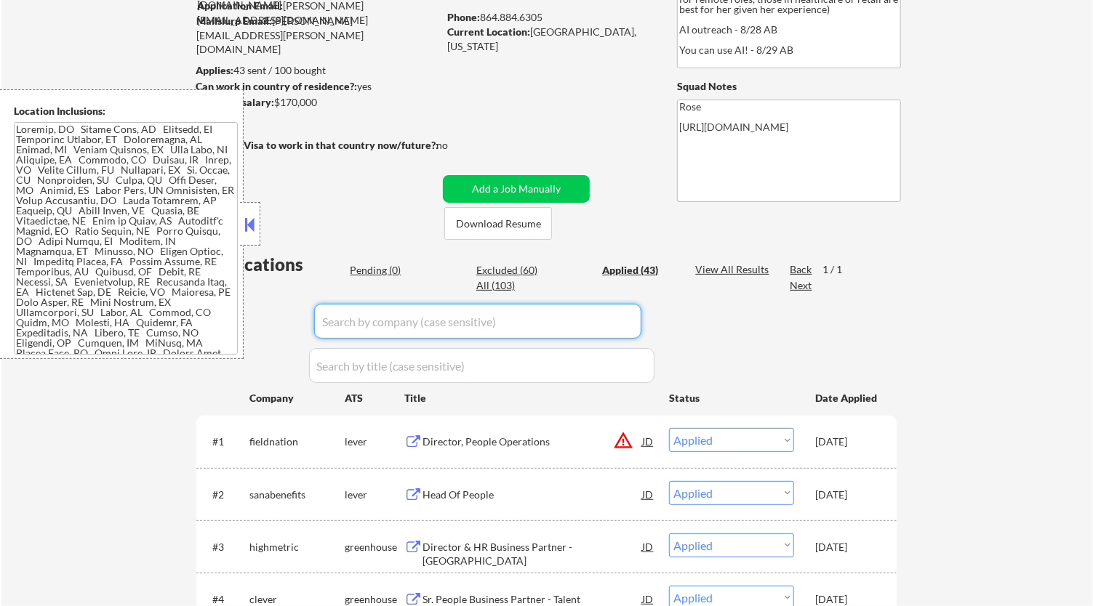
paste input "cxtsoftware"
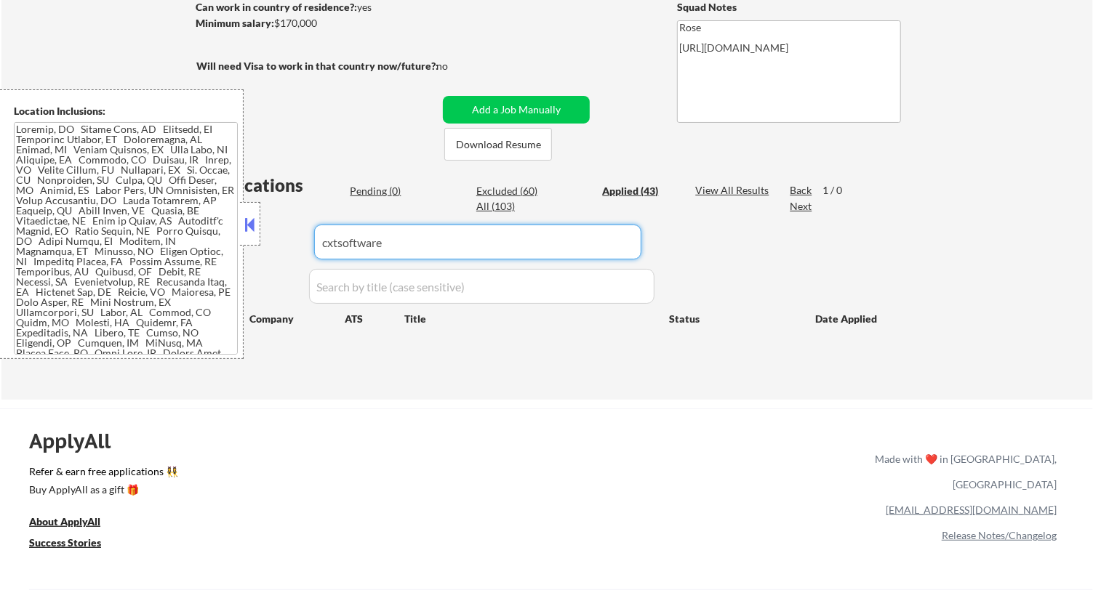
scroll to position [242, 0]
type input "cxtsoftware"
click at [252, 218] on button at bounding box center [250, 225] width 16 height 22
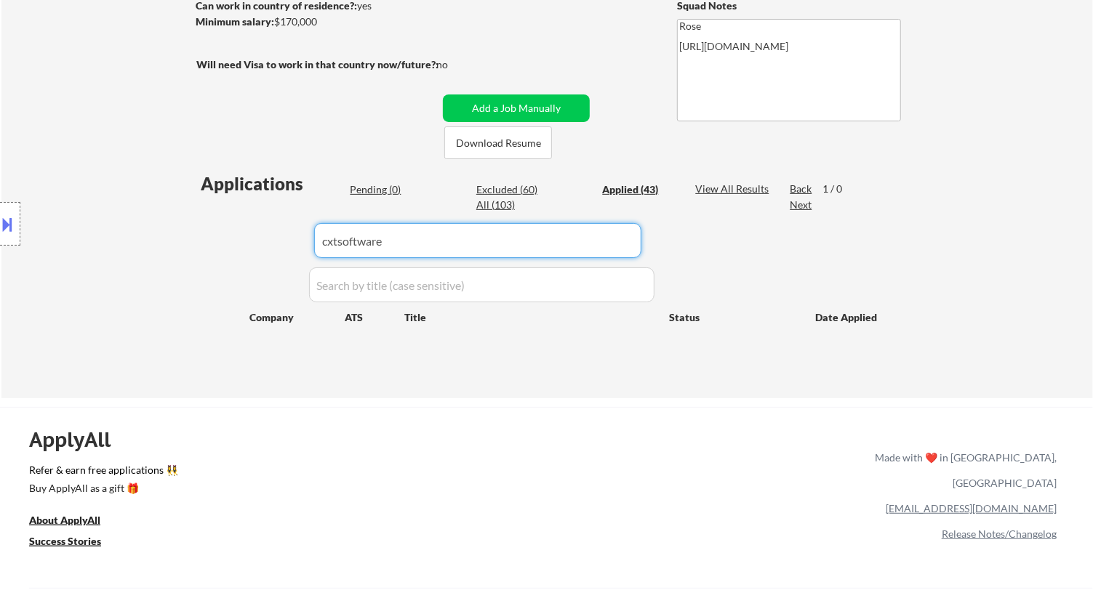
drag, startPoint x: 468, startPoint y: 246, endPoint x: 298, endPoint y: 246, distance: 170.1
click at [299, 246] on div "Applications Pending (0) Excluded (60) Applied (43) All (103) View All Results …" at bounding box center [546, 271] width 700 height 199
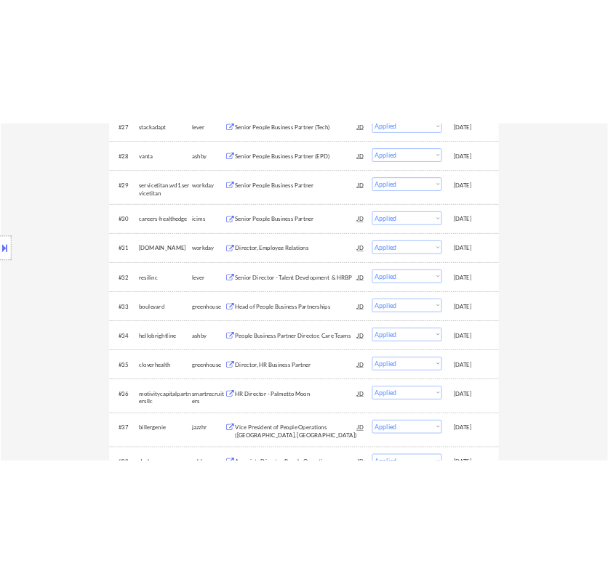
scroll to position [1857, 0]
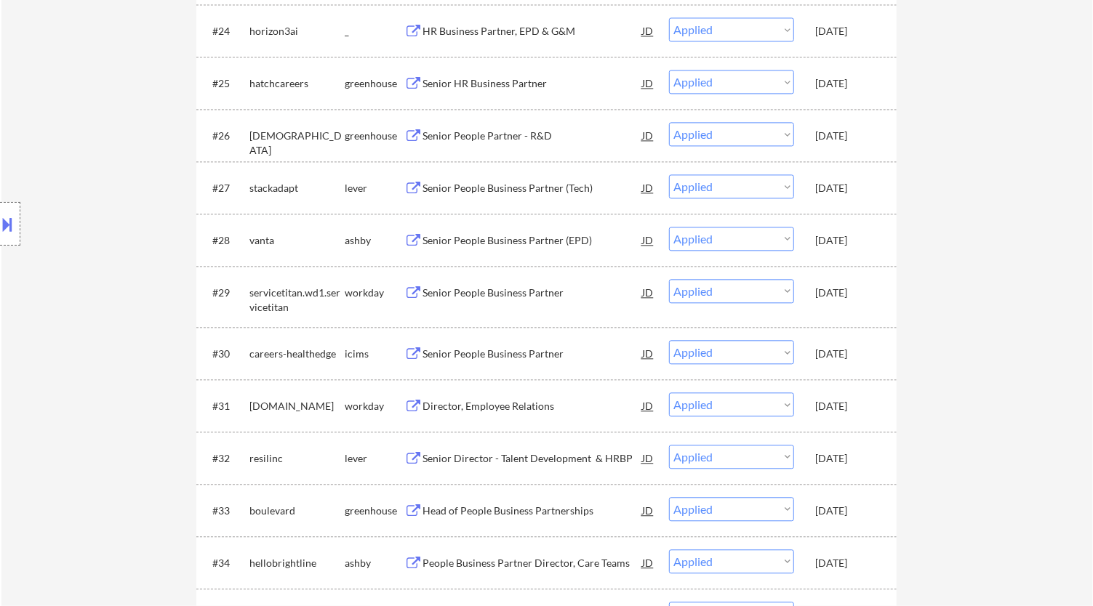
select select ""applied""
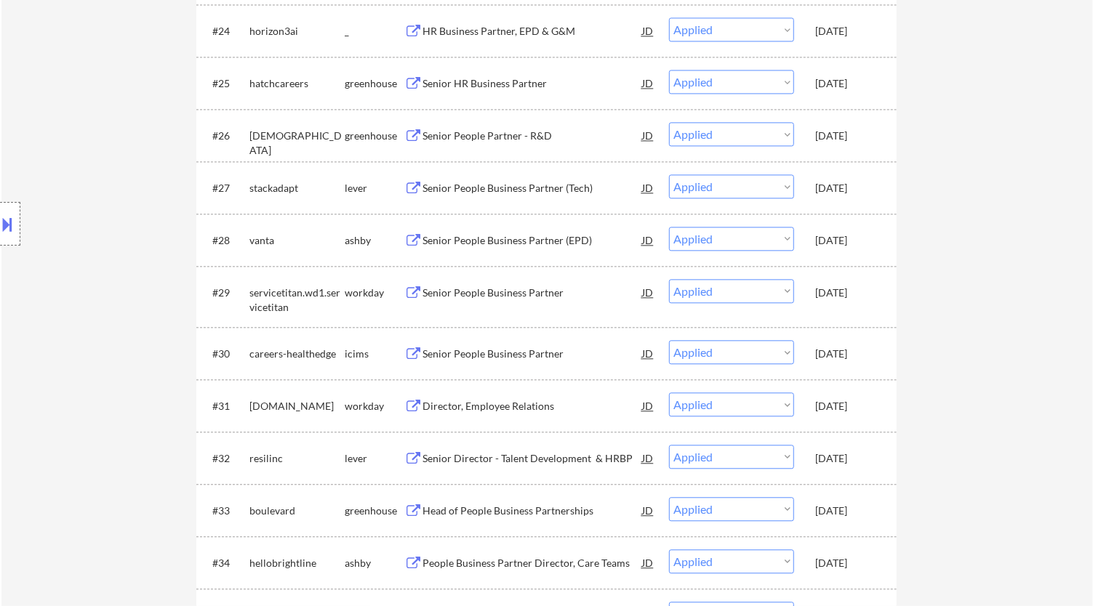
select select ""applied""
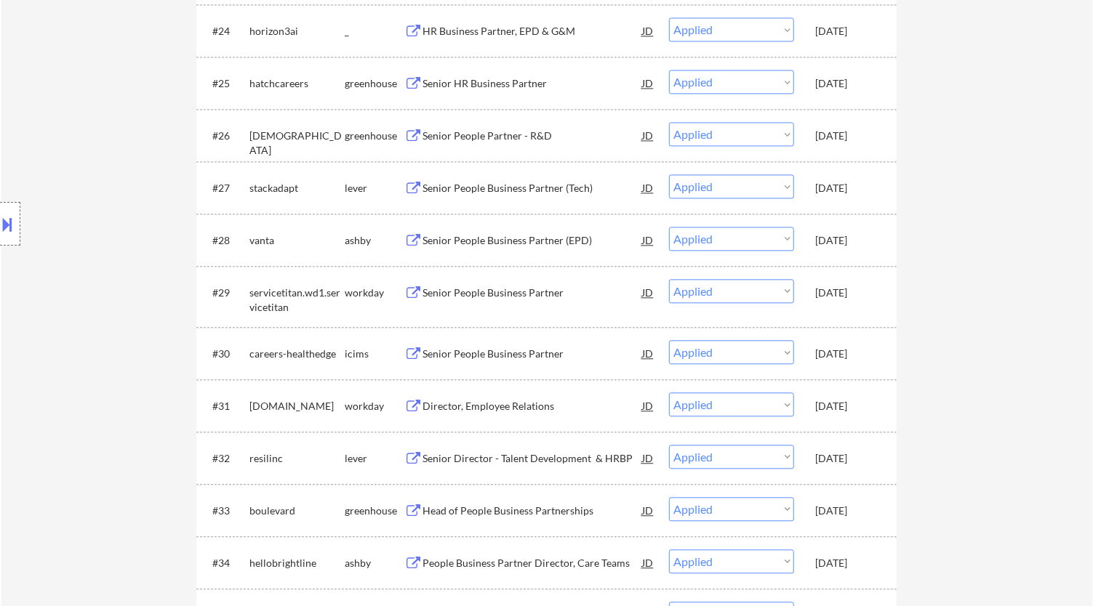
select select ""applied""
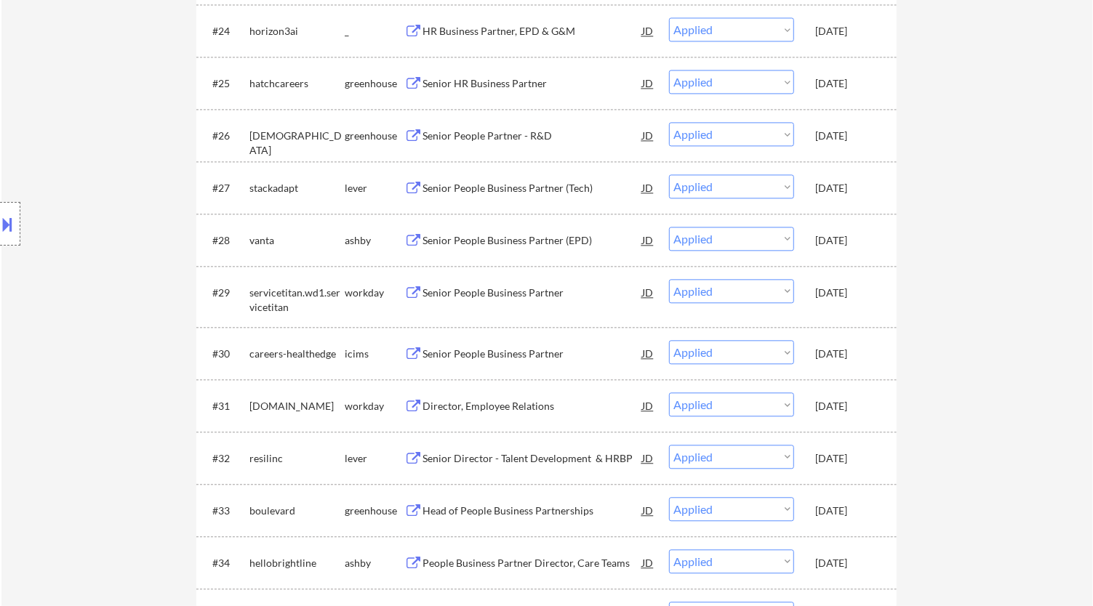
select select ""applied""
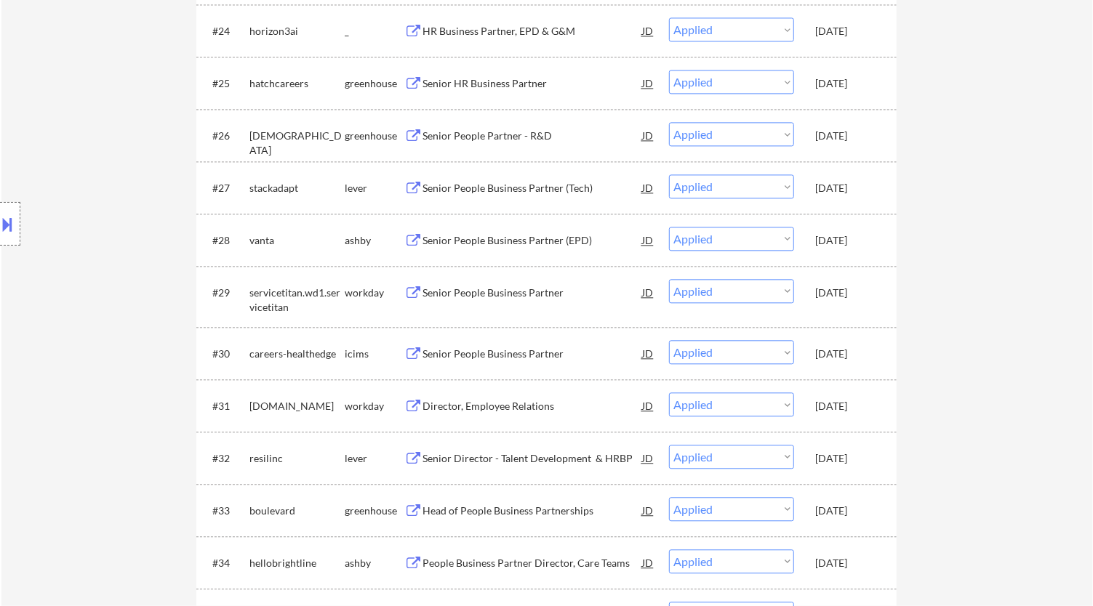
select select ""applied""
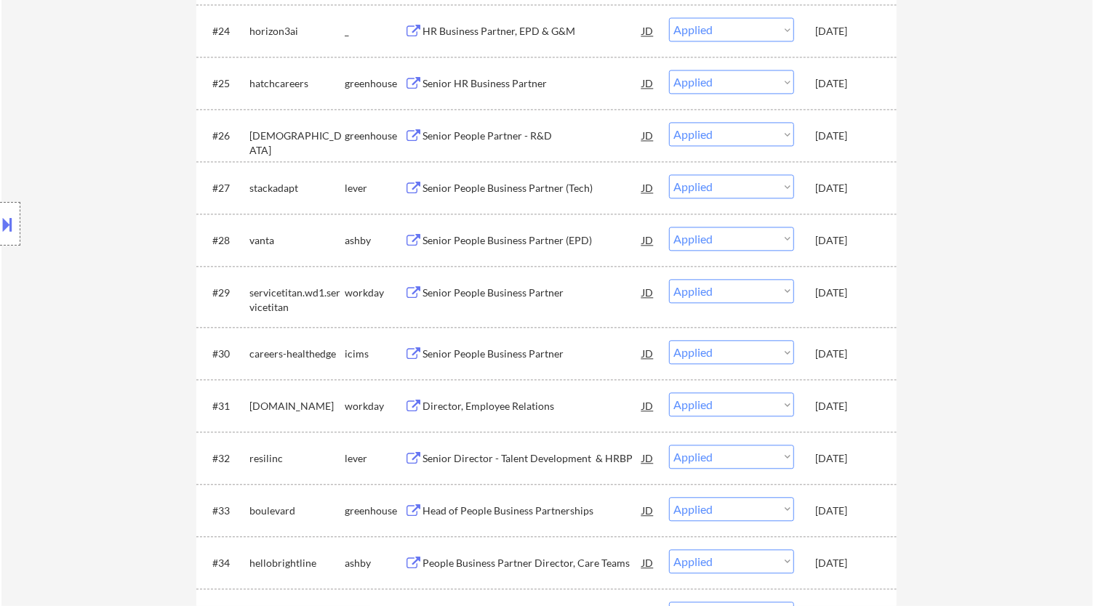
select select ""applied""
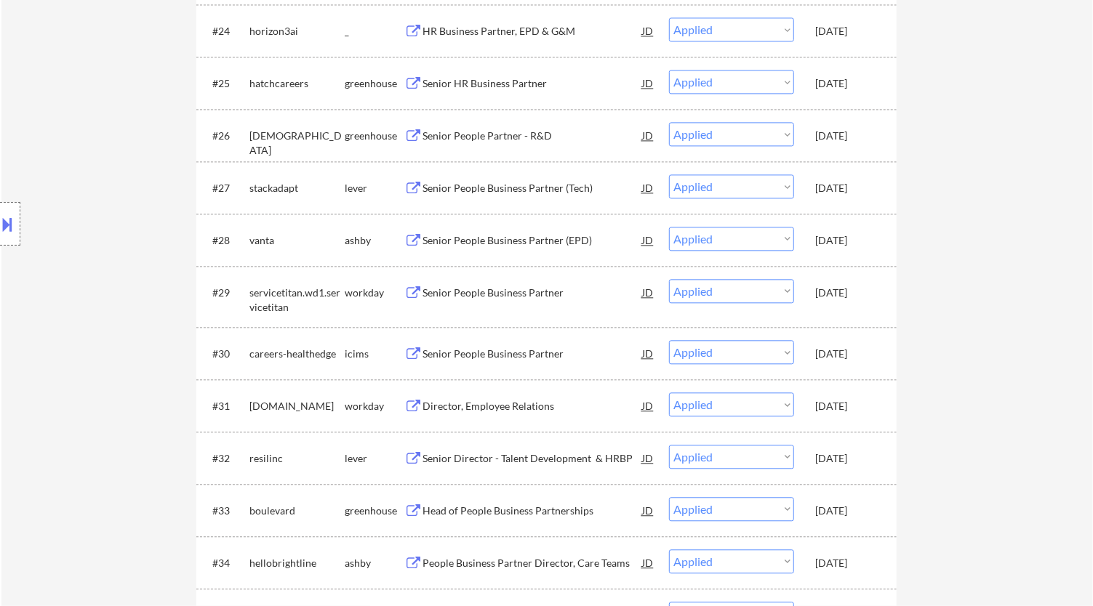
select select ""applied""
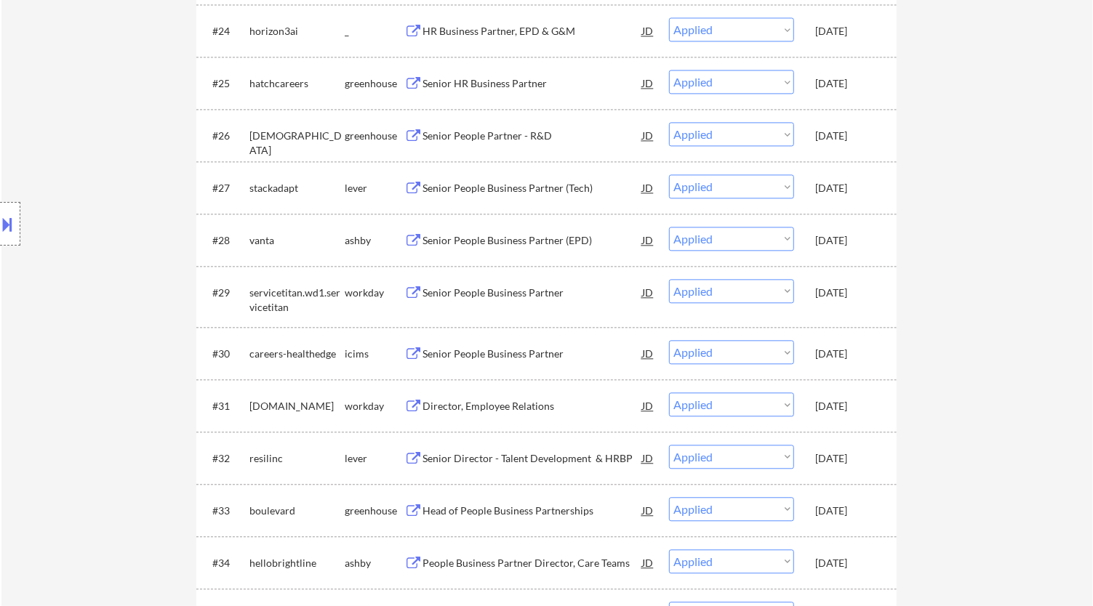
select select ""applied""
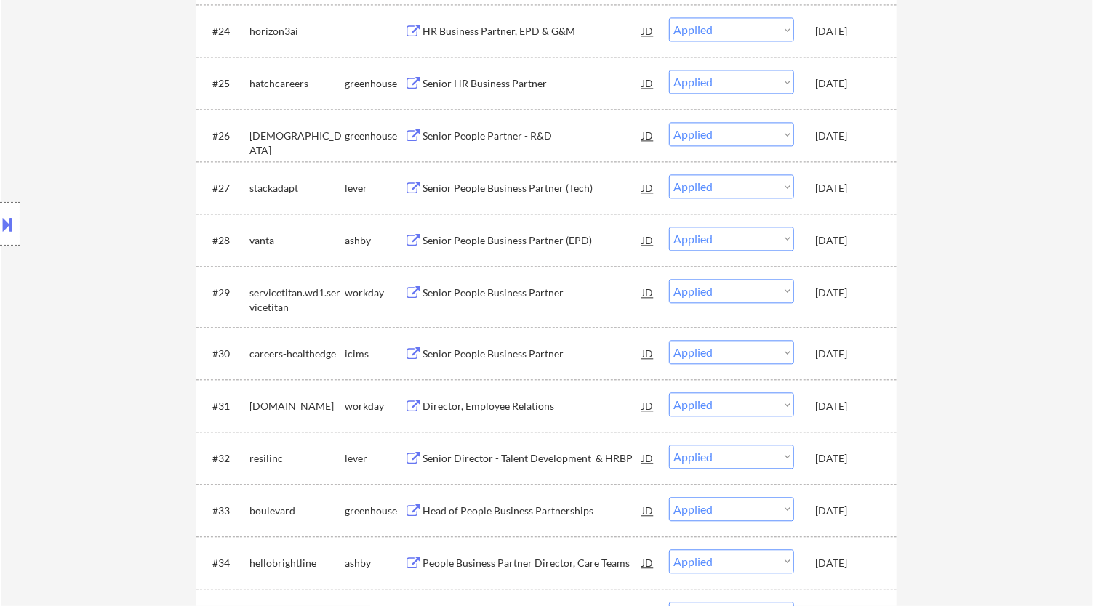
select select ""applied""
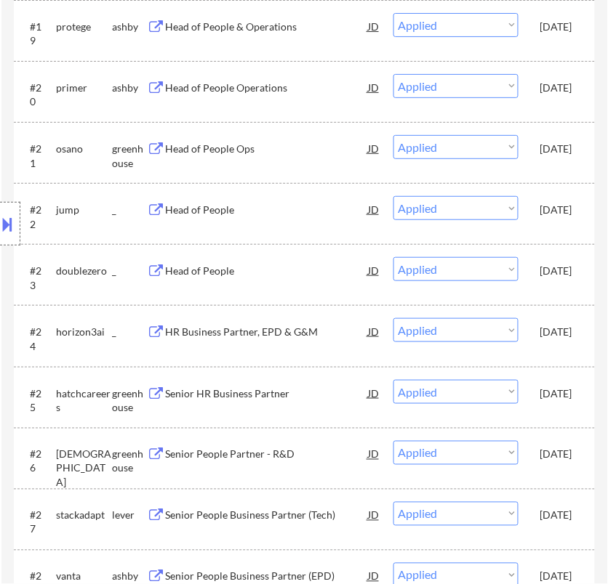
click at [7, 220] on button at bounding box center [8, 224] width 16 height 24
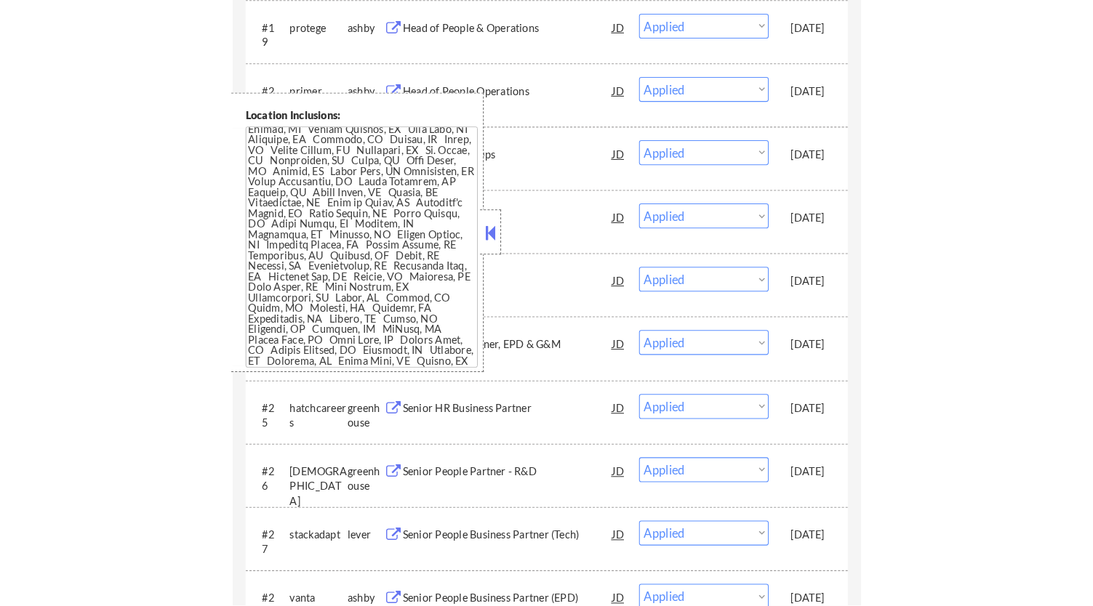
scroll to position [0, 0]
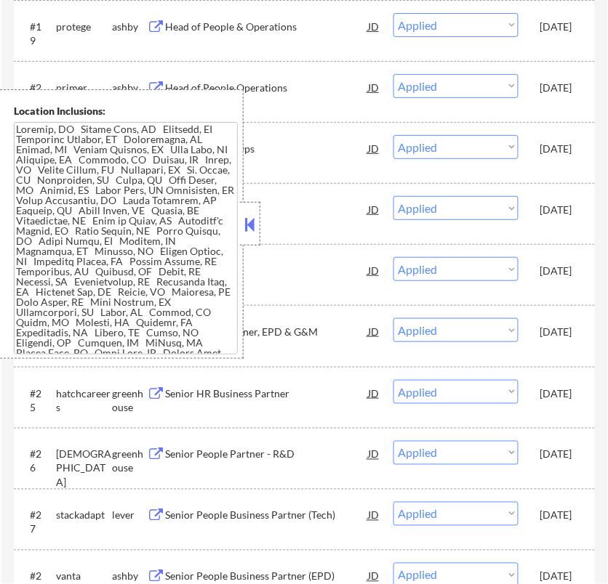
select select ""applied""
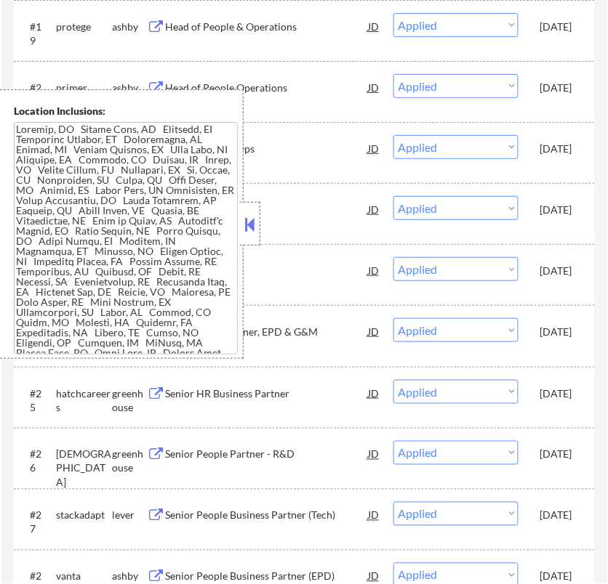
select select ""applied""
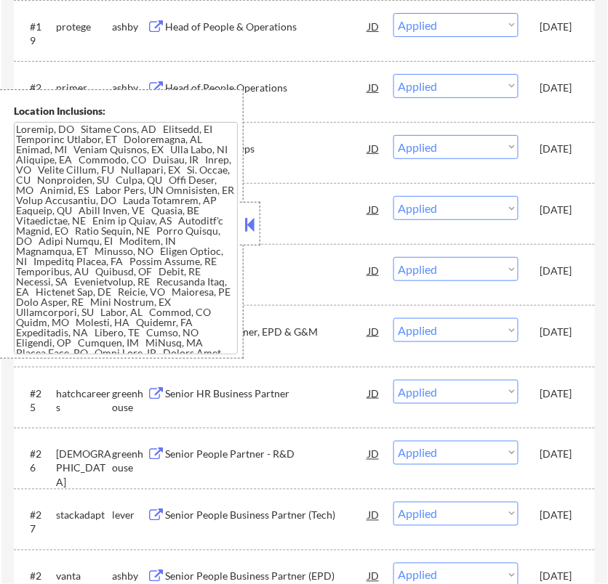
select select ""applied""
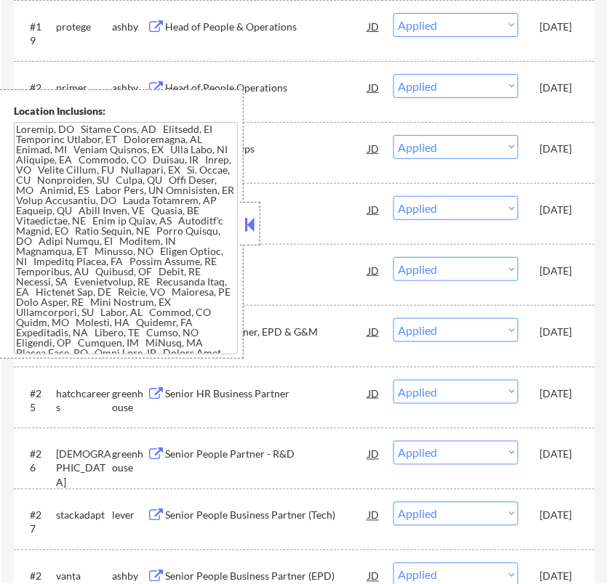
select select ""applied""
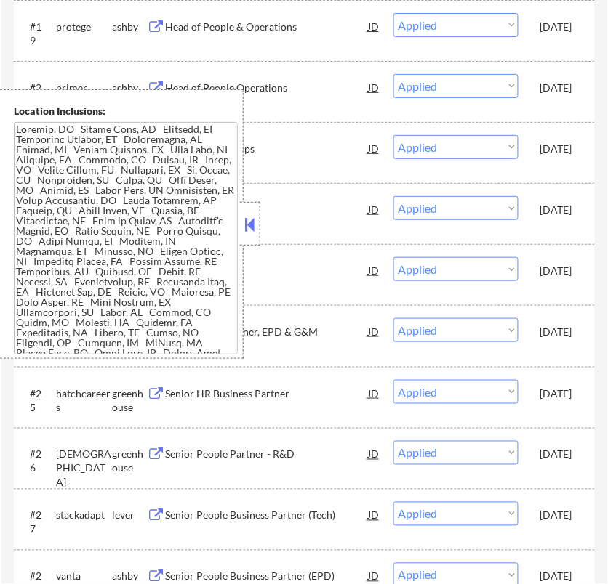
select select ""applied""
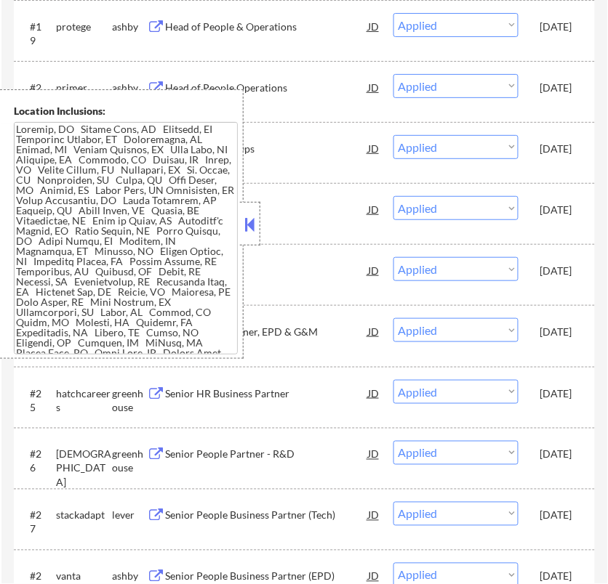
select select ""applied""
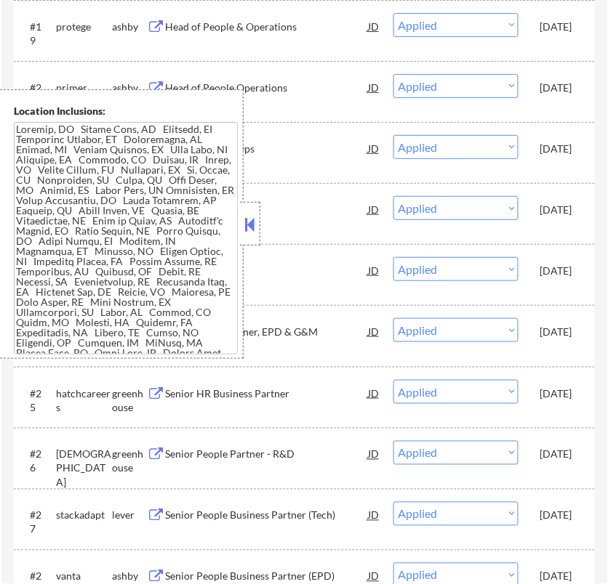
select select ""applied""
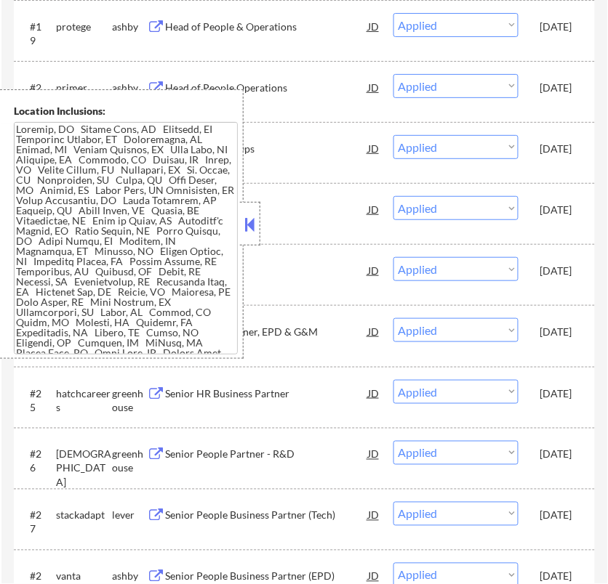
select select ""applied""
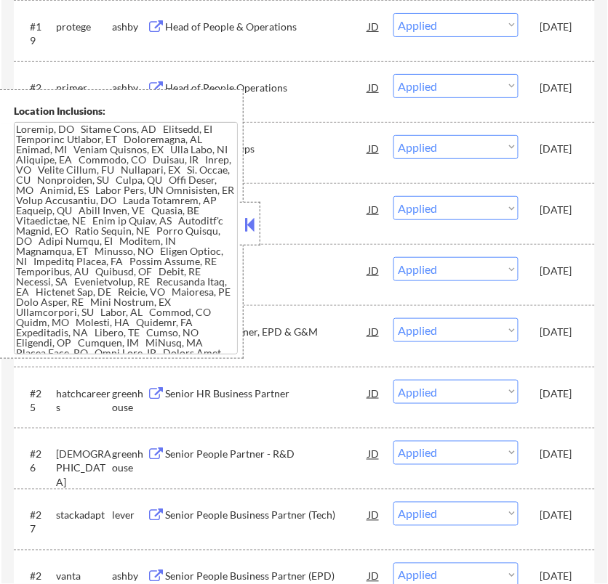
select select ""applied""
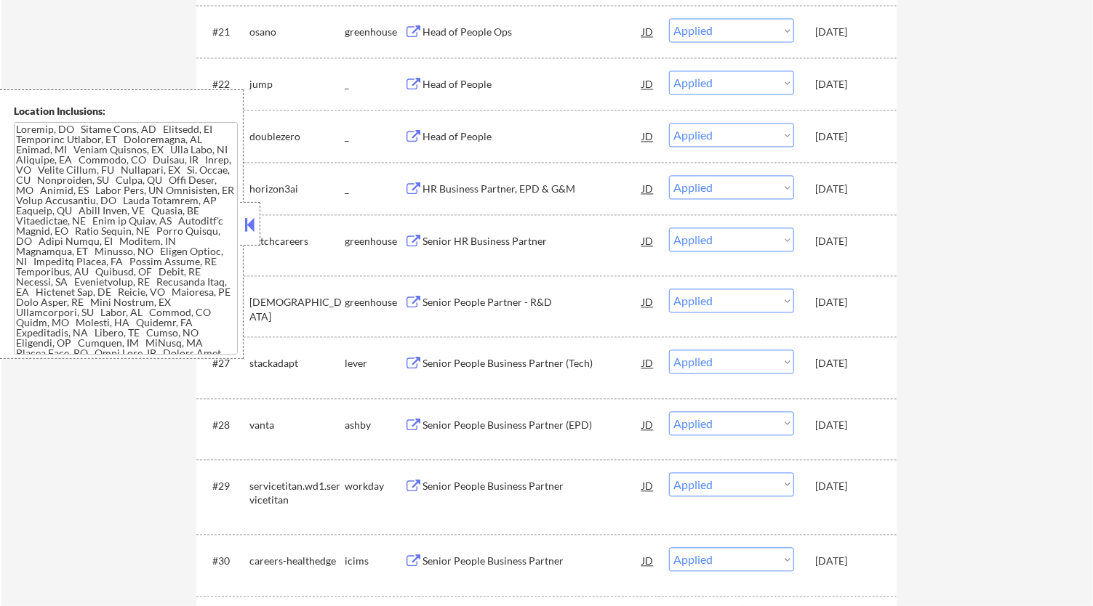
scroll to position [1696, 0]
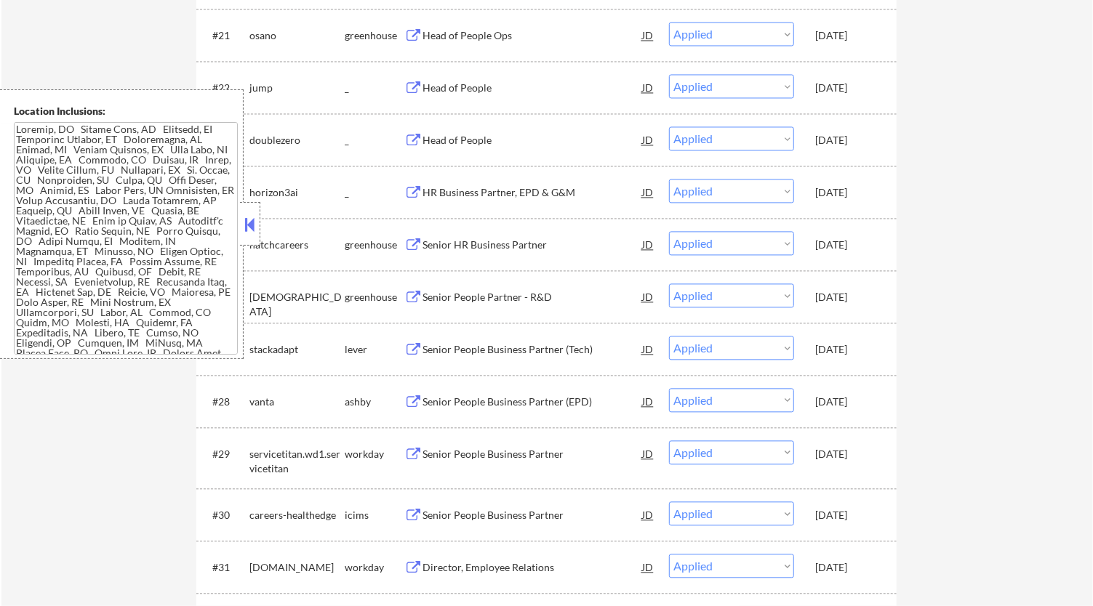
click at [250, 217] on button at bounding box center [250, 225] width 16 height 22
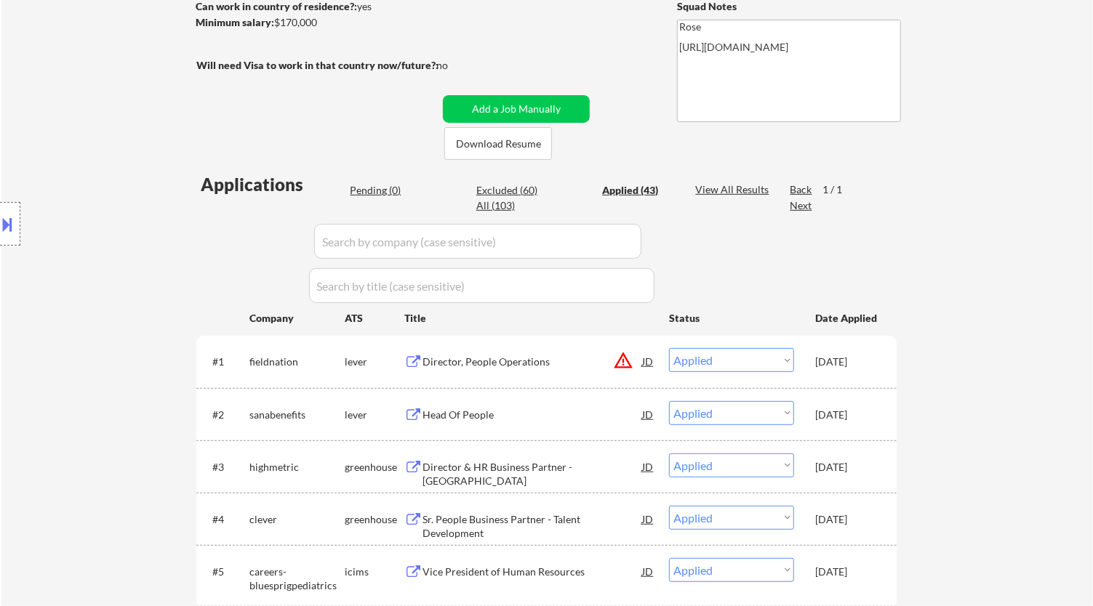
scroll to position [242, 0]
click at [364, 190] on div "Pending (0)" at bounding box center [386, 189] width 73 height 15
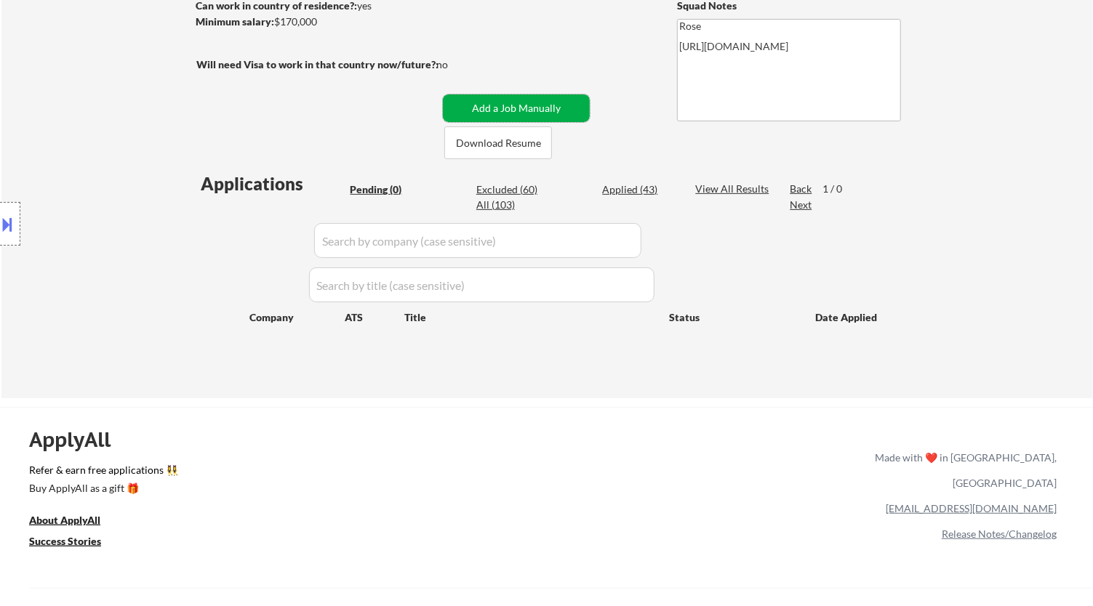
click at [524, 104] on button "Add a Job Manually" at bounding box center [516, 109] width 147 height 28
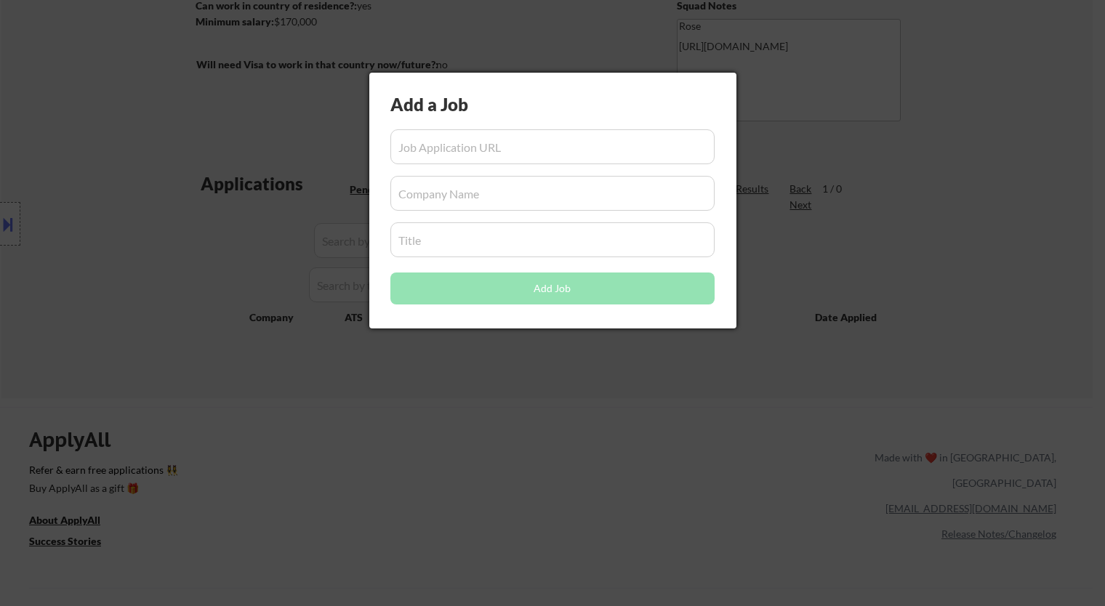
click at [321, 174] on div at bounding box center [552, 303] width 1105 height 606
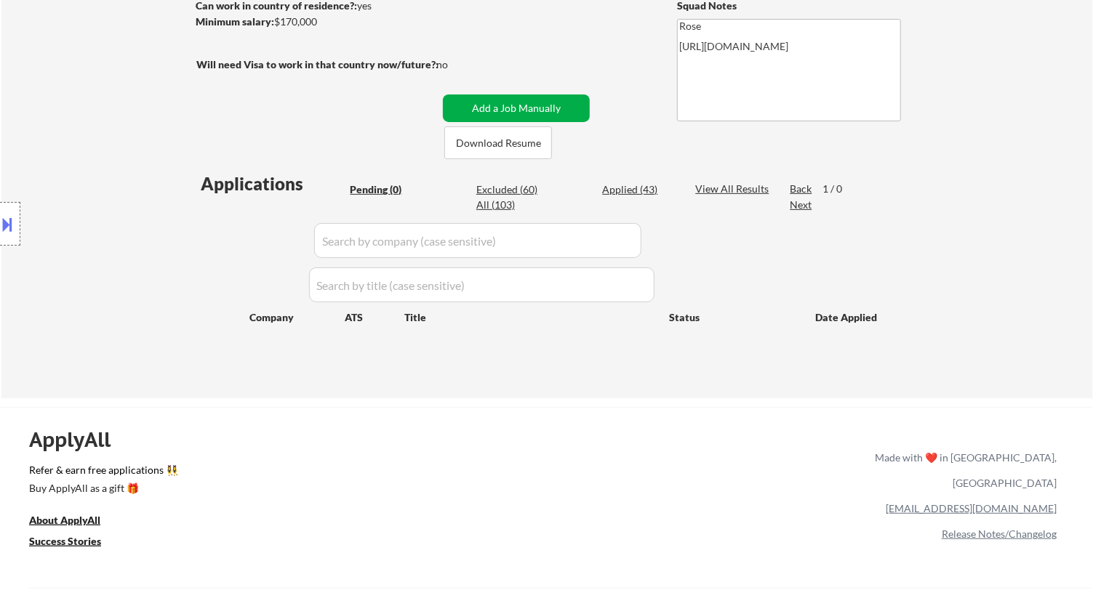
click at [487, 104] on button "Add a Job Manually" at bounding box center [516, 109] width 147 height 28
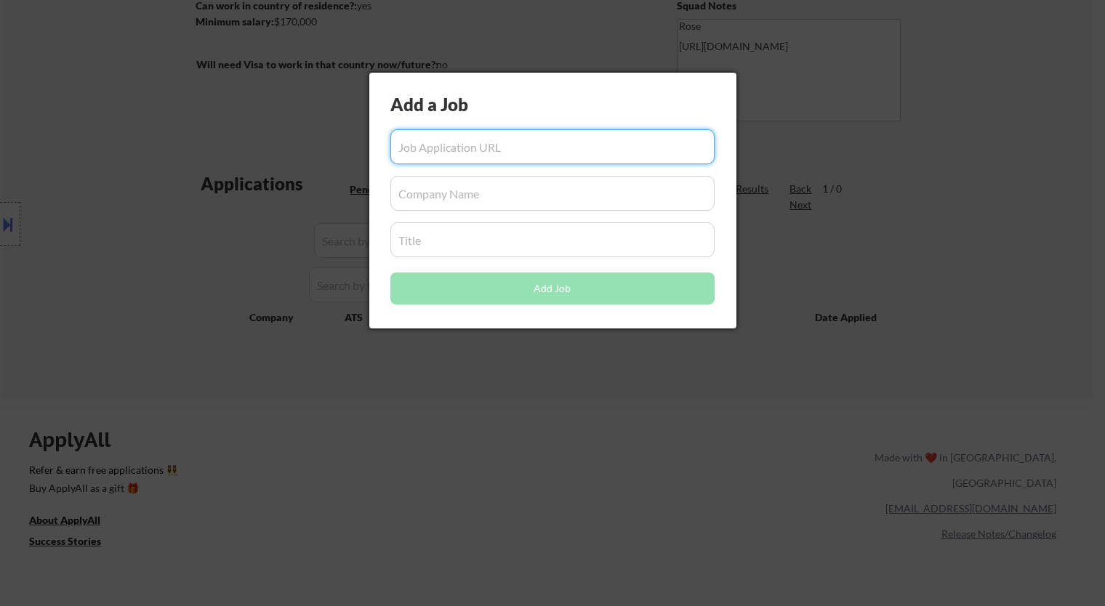
click at [502, 150] on input "input" at bounding box center [552, 146] width 324 height 35
paste input "https://jobs.lever.co/cxtsoftware/bfffa5d4-5d80-4125-83c9-2680c8a7320c"
type input "https://jobs.lever.co/cxtsoftware/bfffa5d4-5d80-4125-83c9-2680c8a7320c"
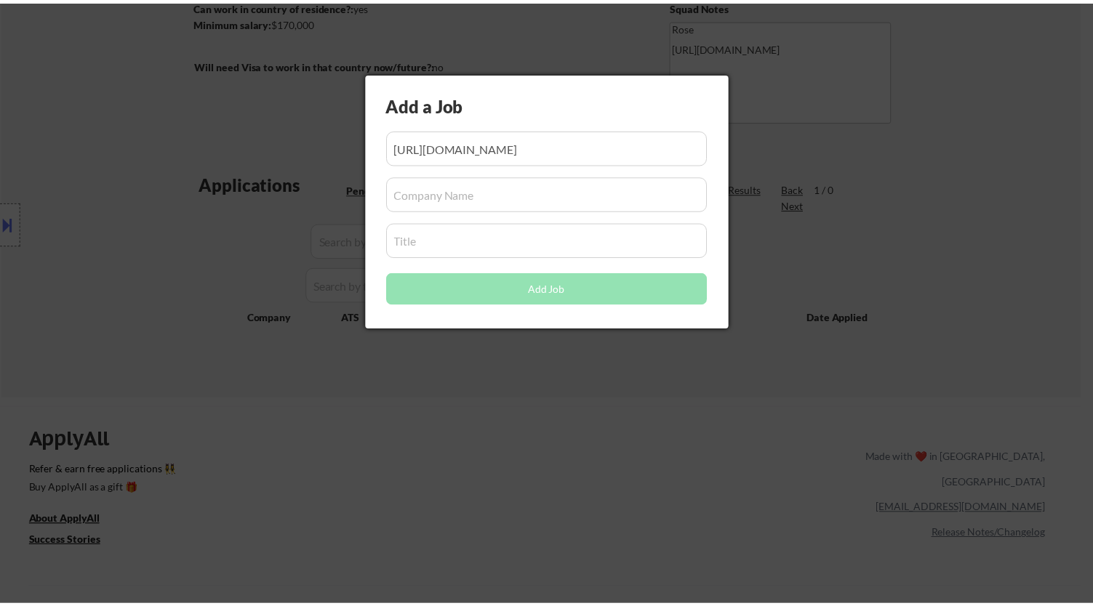
scroll to position [0, 0]
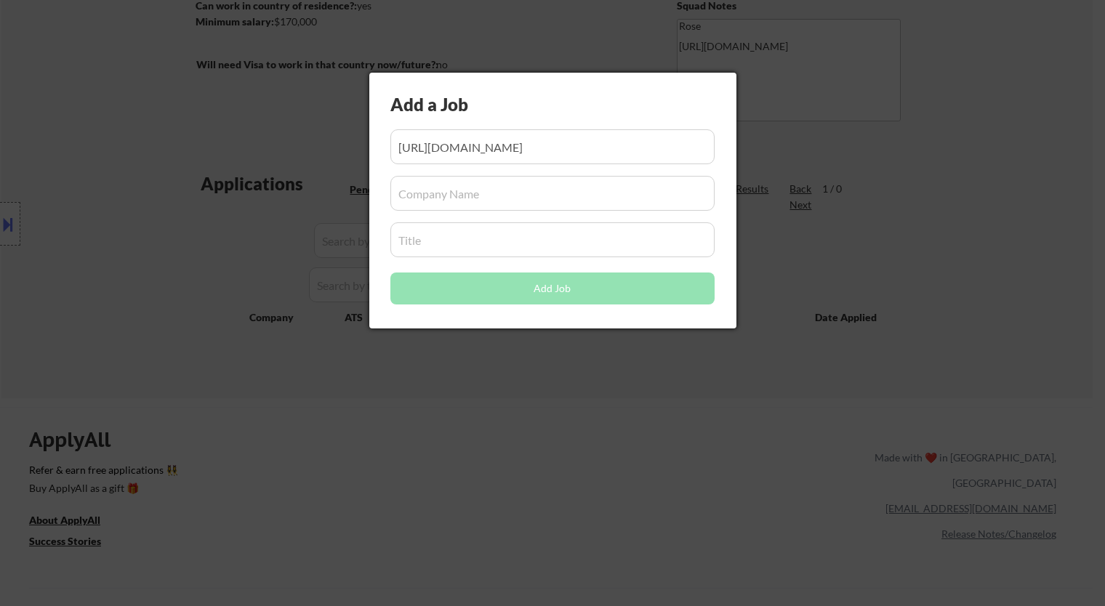
click at [483, 190] on input "input" at bounding box center [552, 193] width 324 height 35
paste input "cxtsoftware"
type input "cxtsoftware"
drag, startPoint x: 425, startPoint y: 244, endPoint x: 428, endPoint y: 234, distance: 10.1
click at [425, 243] on input "input" at bounding box center [552, 239] width 324 height 35
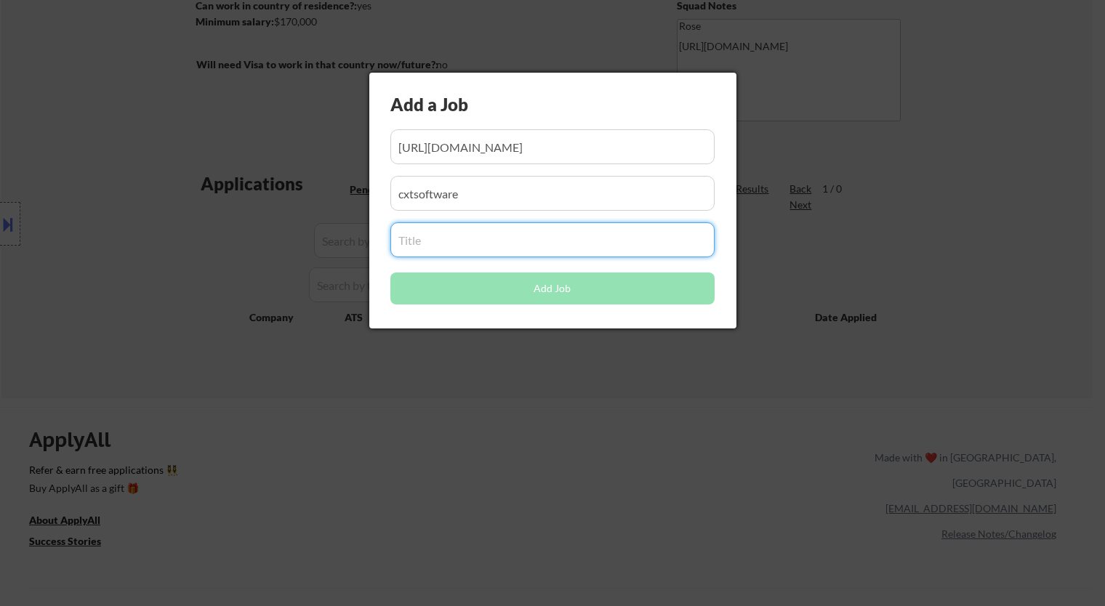
paste input "cxtsoftware"
type input "cxtsoftware"
drag, startPoint x: 485, startPoint y: 235, endPoint x: 280, endPoint y: 239, distance: 205.0
click at [281, 241] on body "← Return to /applysquad Mailslurp Inbox Job Search Builder Rachel Foster User E…" at bounding box center [552, 61] width 1105 height 606
click at [523, 239] on input "input" at bounding box center [552, 239] width 324 height 35
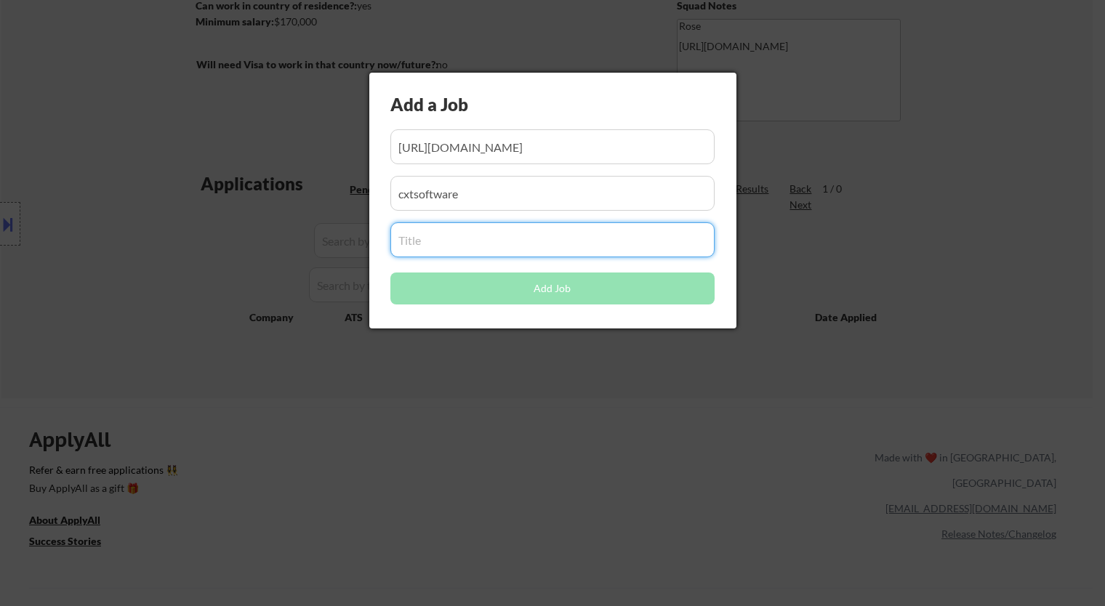
paste input "VP, Human Resources - US based"
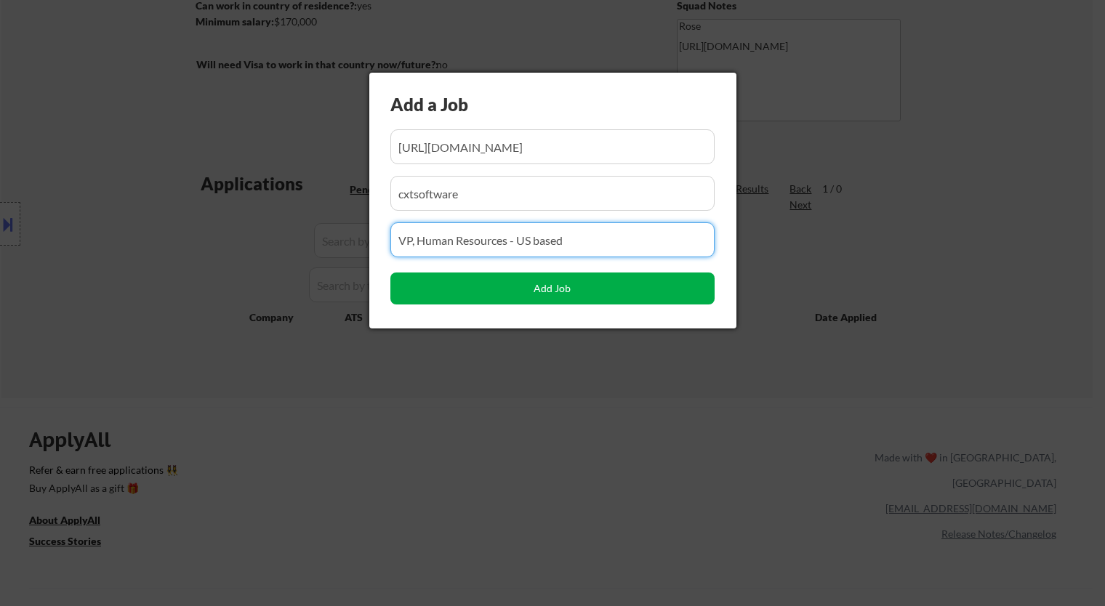
type input "VP, Human Resources - US based"
click at [580, 284] on button "Add Job" at bounding box center [552, 289] width 324 height 32
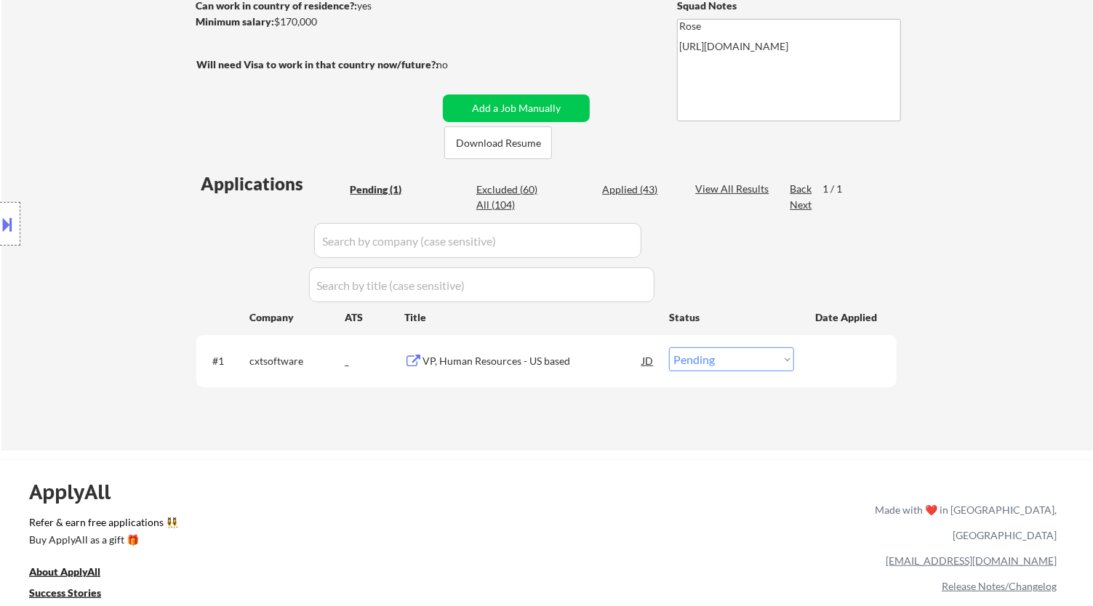
click at [761, 358] on select "Choose an option... Pending Applied Excluded (Questions) Excluded (Expired) Exc…" at bounding box center [731, 359] width 125 height 24
select select ""applied""
click at [669, 347] on select "Choose an option... Pending Applied Excluded (Questions) Excluded (Expired) Exc…" at bounding box center [731, 359] width 125 height 24
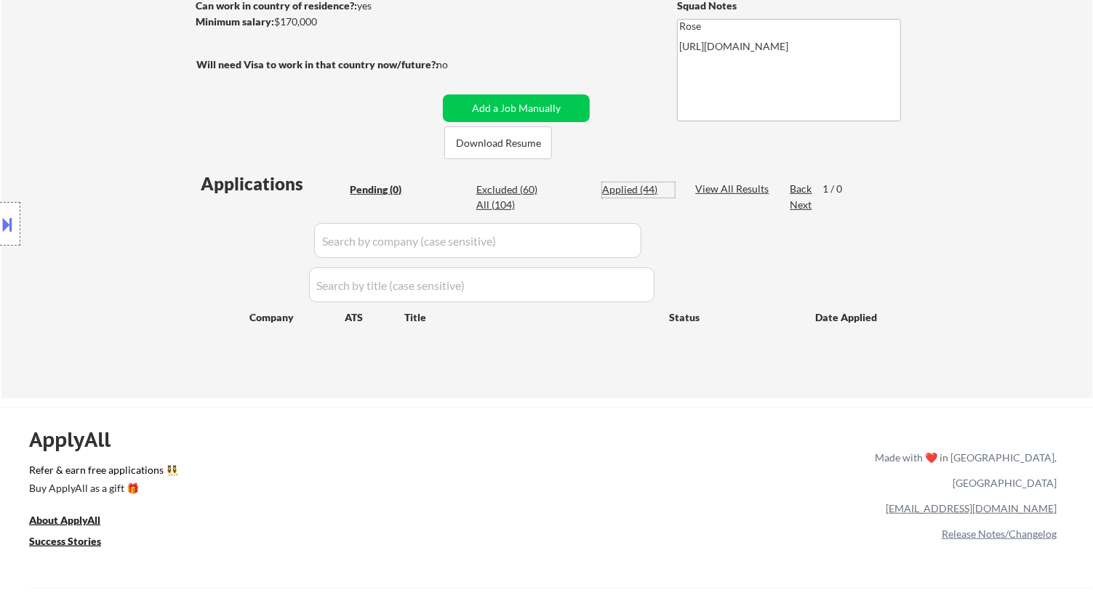
click at [619, 190] on div "Applied (44)" at bounding box center [638, 189] width 73 height 15
select select ""applied""
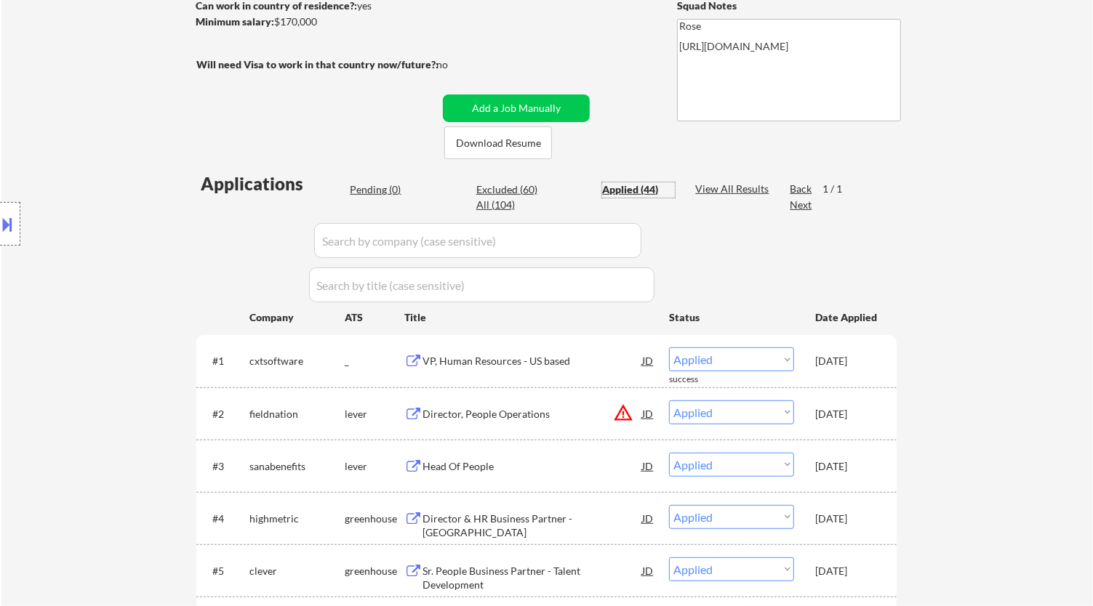
click at [611, 247] on input "input" at bounding box center [477, 240] width 327 height 35
paste input "mascsr"
type input "mascsr"
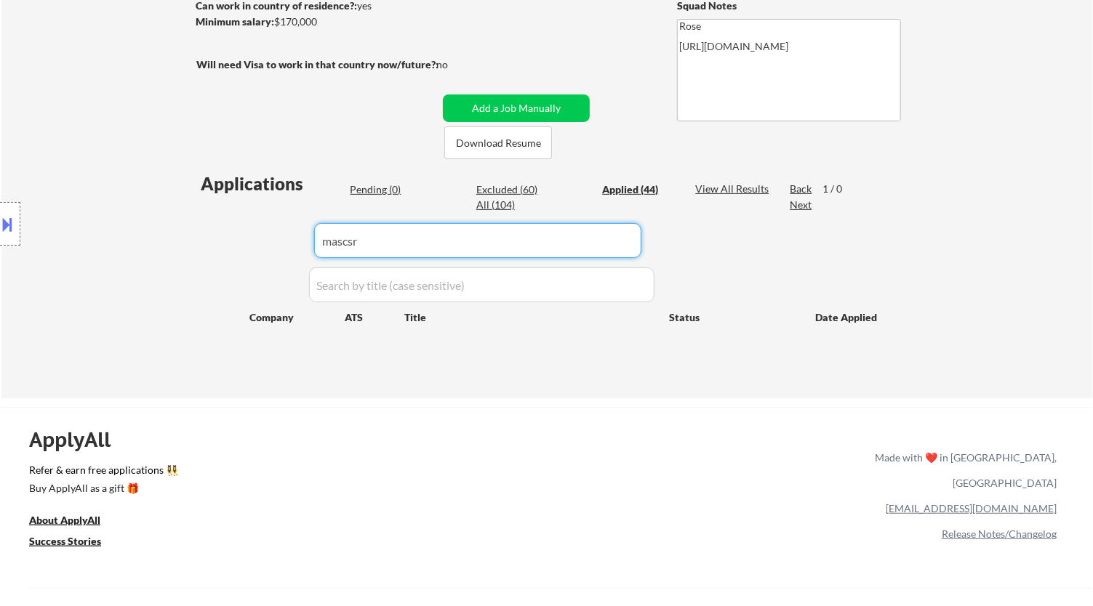
drag, startPoint x: 449, startPoint y: 246, endPoint x: 211, endPoint y: 249, distance: 238.5
click at [212, 253] on body "← Return to /applysquad Mailslurp Inbox Job Search Builder Rachel Foster User E…" at bounding box center [546, 61] width 1093 height 606
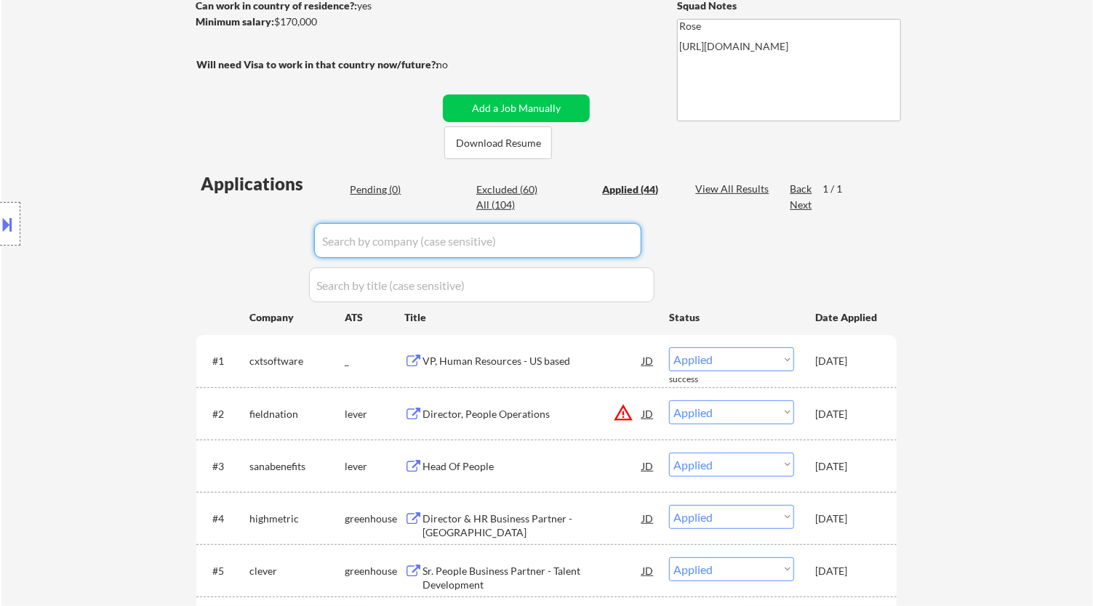
paste input "workforcenow.adp.com"
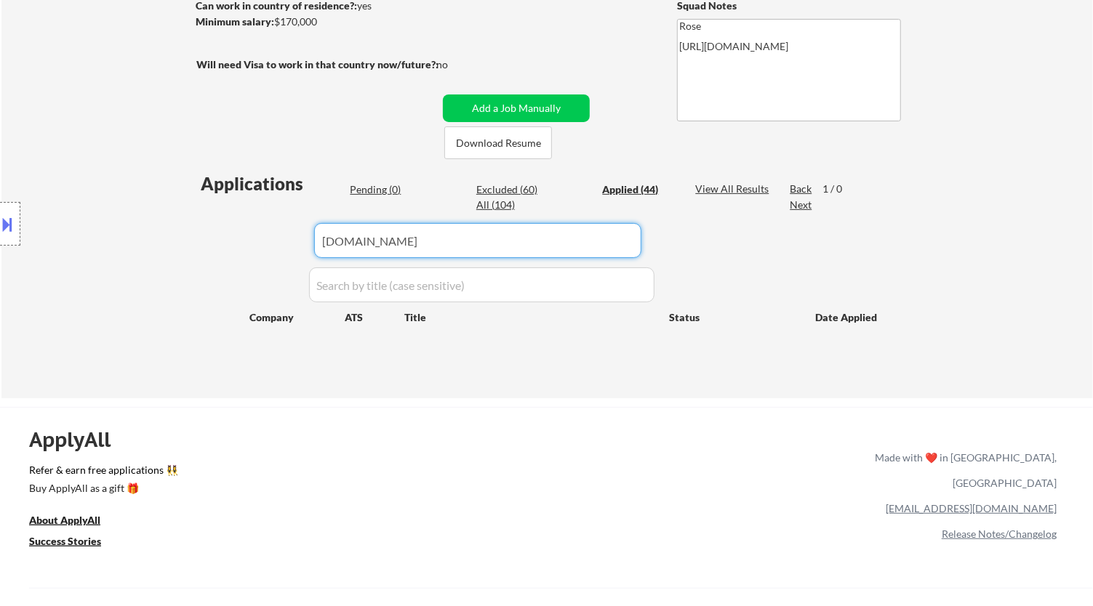
drag, startPoint x: 456, startPoint y: 237, endPoint x: 307, endPoint y: 236, distance: 149.0
click at [307, 236] on div "Applications Pending (0) Excluded (60) Applied (44) All (104) View All Results …" at bounding box center [546, 271] width 700 height 199
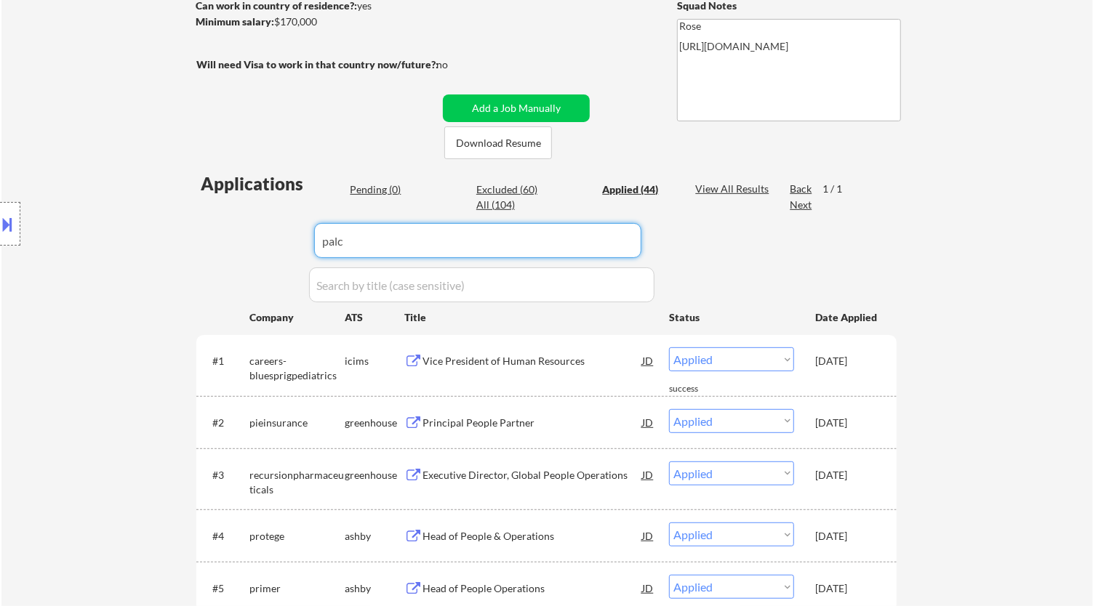
type input "palco"
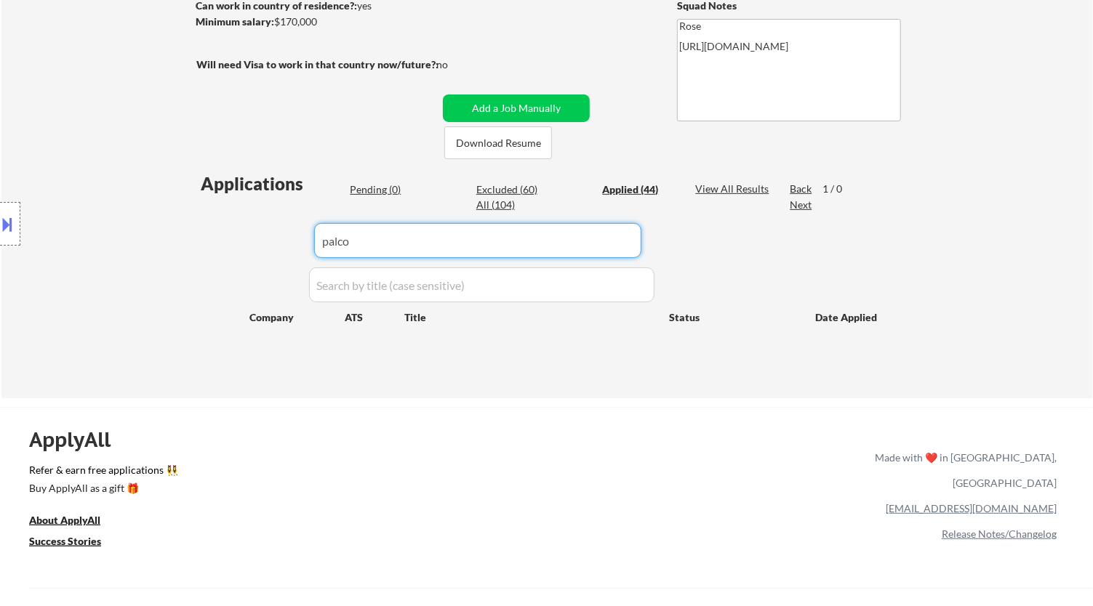
drag, startPoint x: 383, startPoint y: 251, endPoint x: 236, endPoint y: 255, distance: 146.9
click at [236, 255] on body "← Return to /applysquad Mailslurp Inbox Job Search Builder Rachel Foster User E…" at bounding box center [546, 61] width 1093 height 606
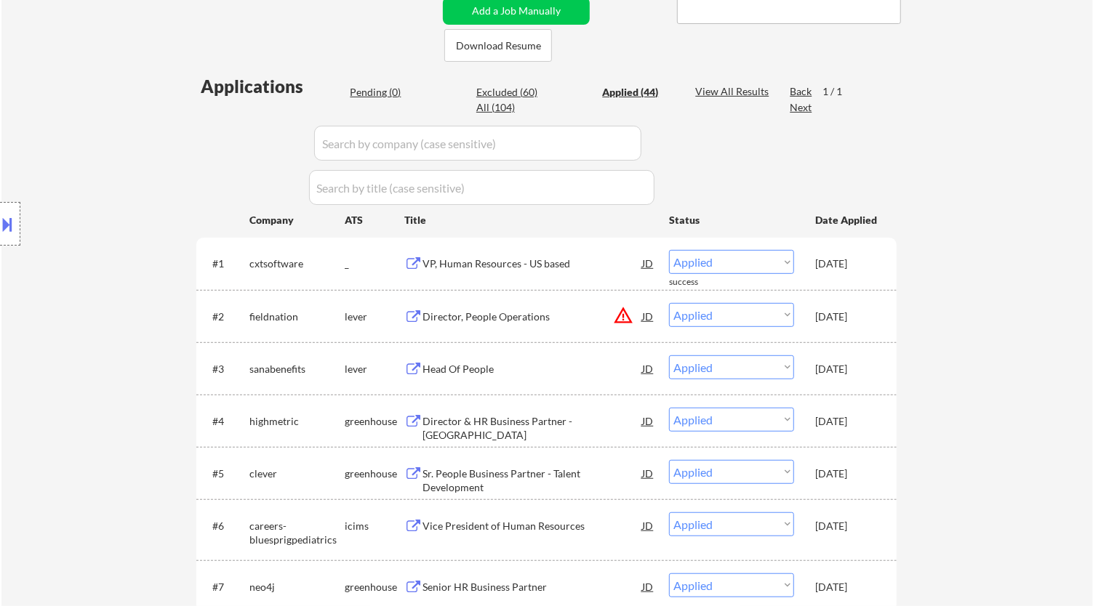
scroll to position [323, 0]
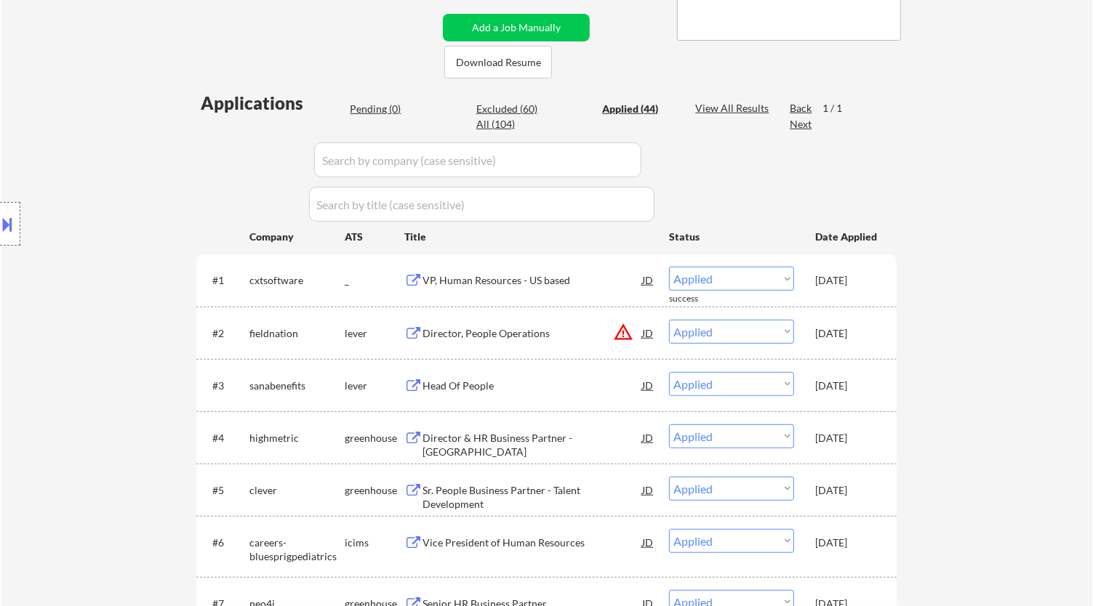
click at [580, 162] on input "input" at bounding box center [477, 159] width 327 height 35
paste input "https://big-brothers-big-sisters-of-america.breezy.hr/"
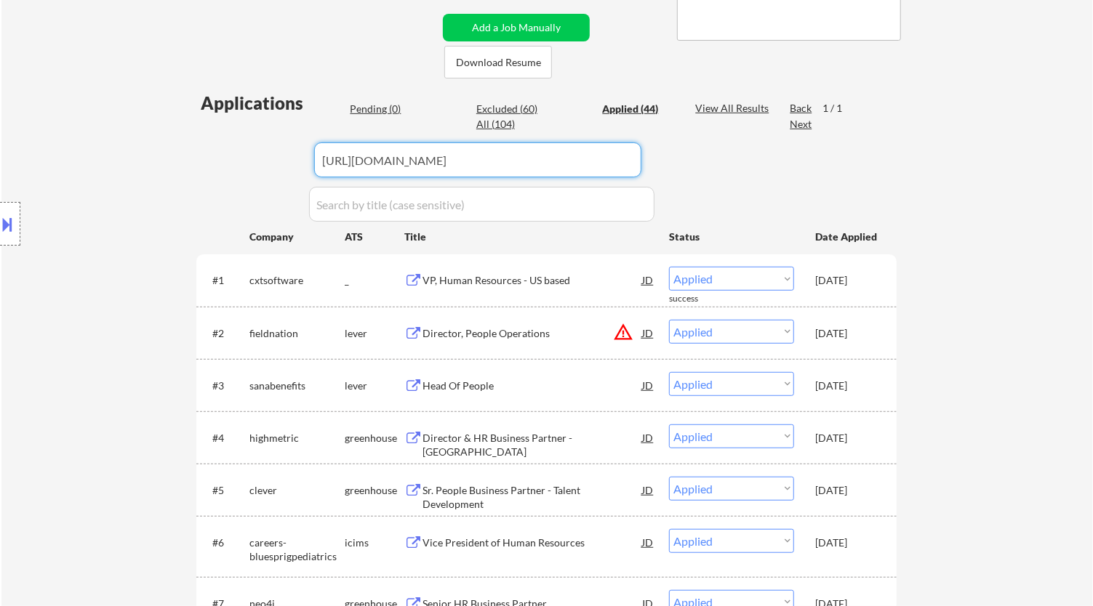
drag, startPoint x: 359, startPoint y: 158, endPoint x: 285, endPoint y: 158, distance: 74.1
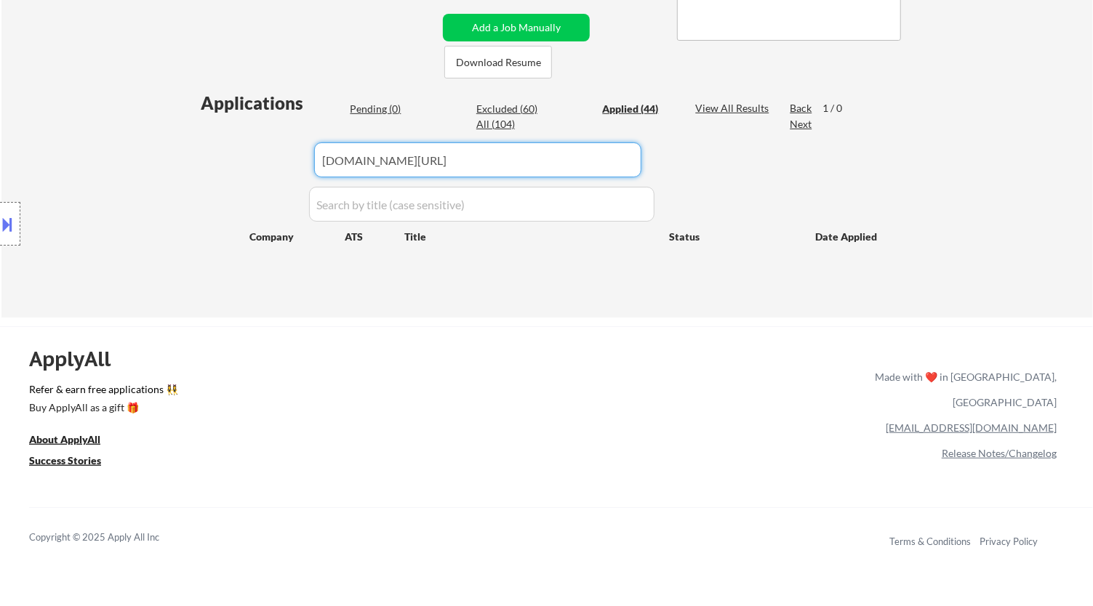
click at [574, 161] on input "input" at bounding box center [477, 159] width 327 height 35
drag, startPoint x: 566, startPoint y: 161, endPoint x: 338, endPoint y: 154, distance: 227.6
click at [338, 154] on input "input" at bounding box center [477, 159] width 327 height 35
type input "big"
click at [342, 145] on input "input" at bounding box center [477, 159] width 327 height 35
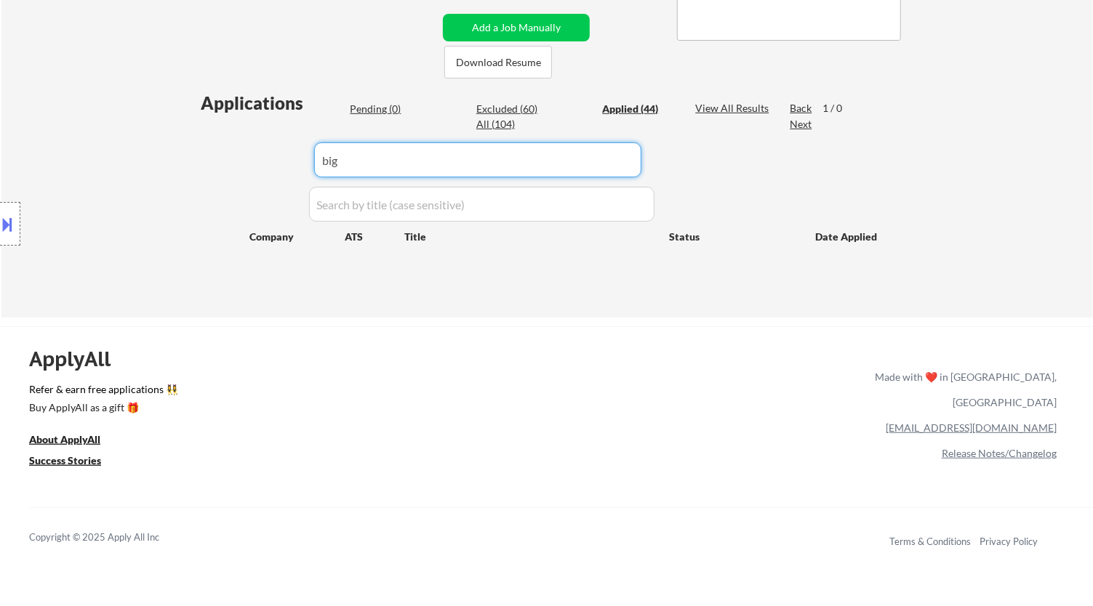
drag, startPoint x: 362, startPoint y: 161, endPoint x: 289, endPoint y: 161, distance: 73.4
click at [289, 161] on div "Applications Pending (0) Excluded (60) Applied (44) All (104) View All Results …" at bounding box center [546, 190] width 700 height 199
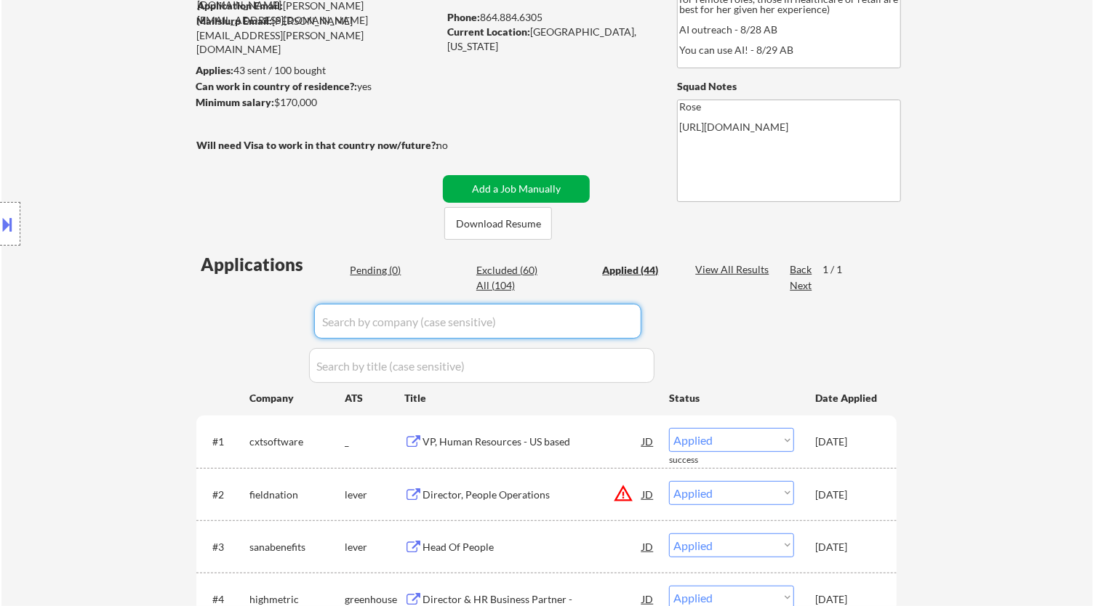
scroll to position [81, 0]
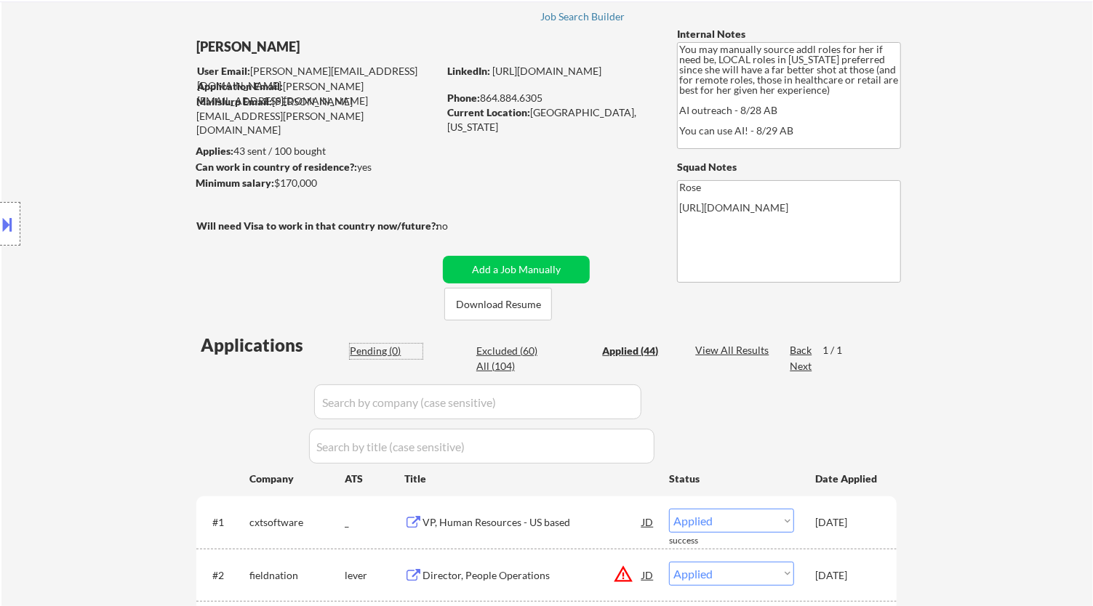
click at [363, 350] on div "Pending (0)" at bounding box center [386, 351] width 73 height 15
